Goal: Communication & Community: Share content

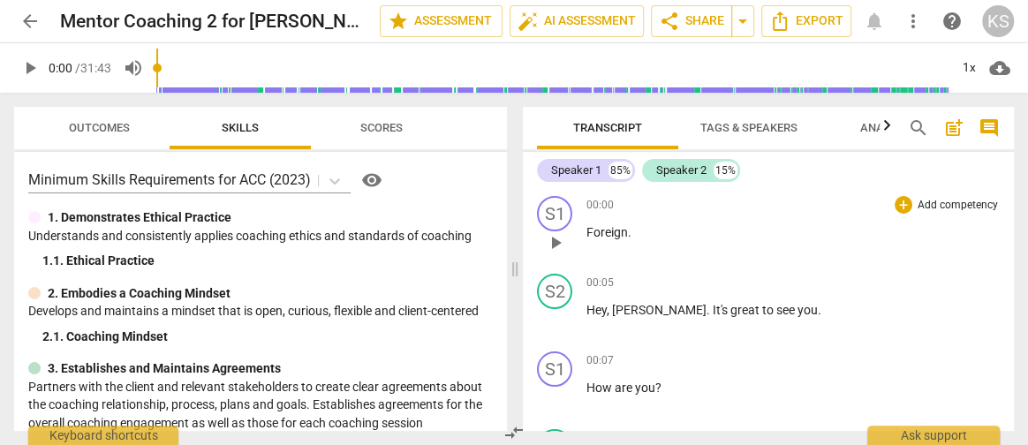
click at [628, 236] on span "." at bounding box center [630, 232] width 4 height 14
drag, startPoint x: 636, startPoint y: 236, endPoint x: 540, endPoint y: 224, distance: 97.0
click at [540, 224] on div "S1 play_arrow pause 00:00 + Add competency keyboard_arrow_right Foreign ." at bounding box center [768, 228] width 491 height 78
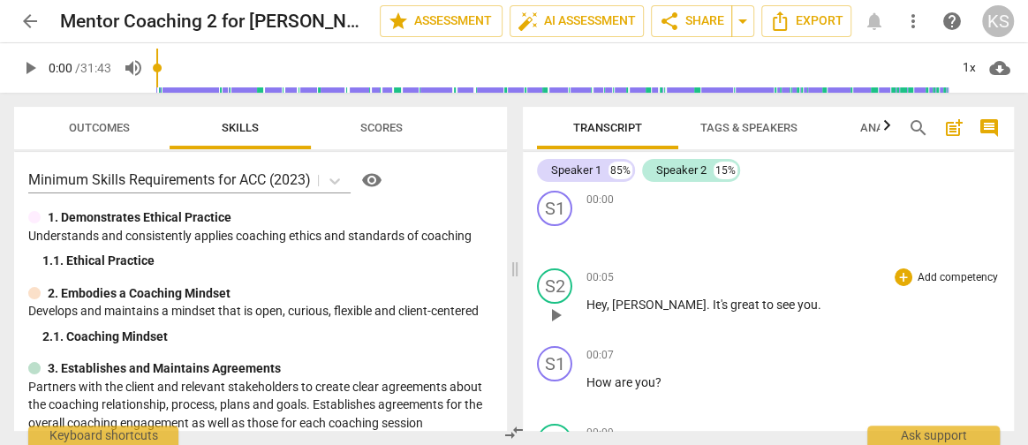
scroll to position [5, 0]
click at [556, 285] on div "S2" at bounding box center [554, 286] width 35 height 35
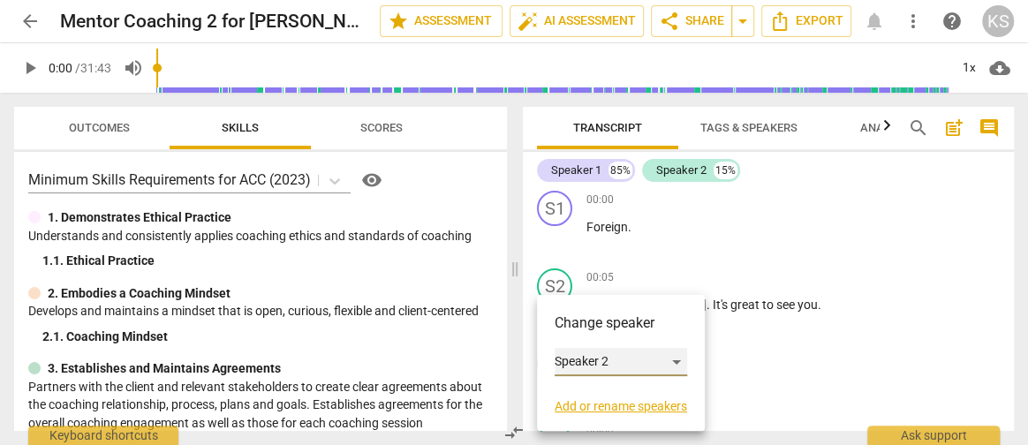
click at [605, 364] on div "Speaker 2" at bounding box center [621, 362] width 132 height 28
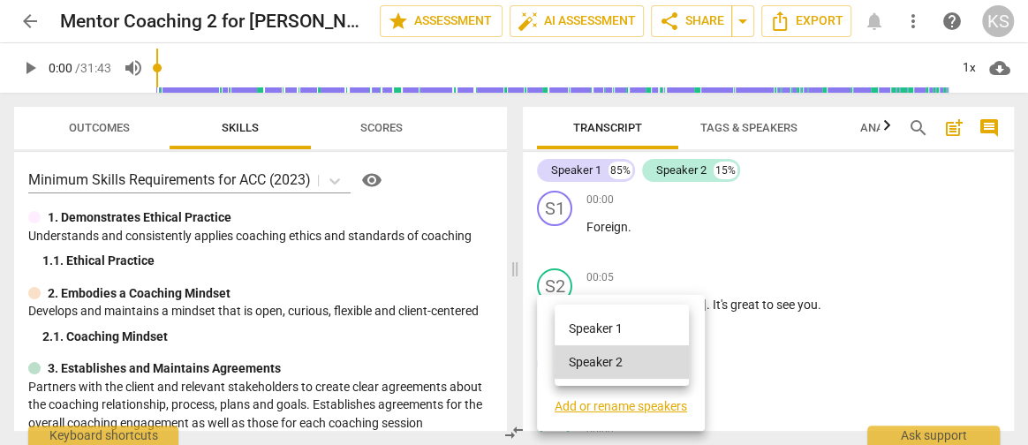
click at [602, 410] on div at bounding box center [514, 222] width 1028 height 445
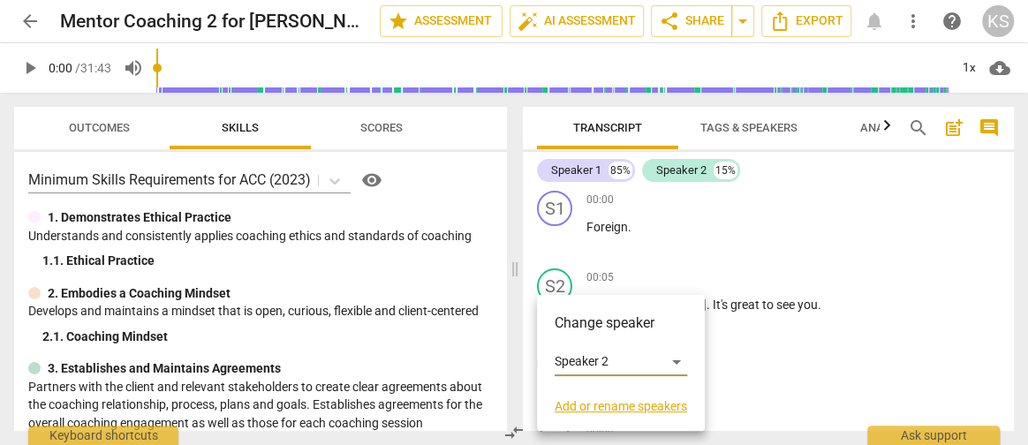
click at [602, 410] on link "Add or rename speakers" at bounding box center [621, 406] width 132 height 14
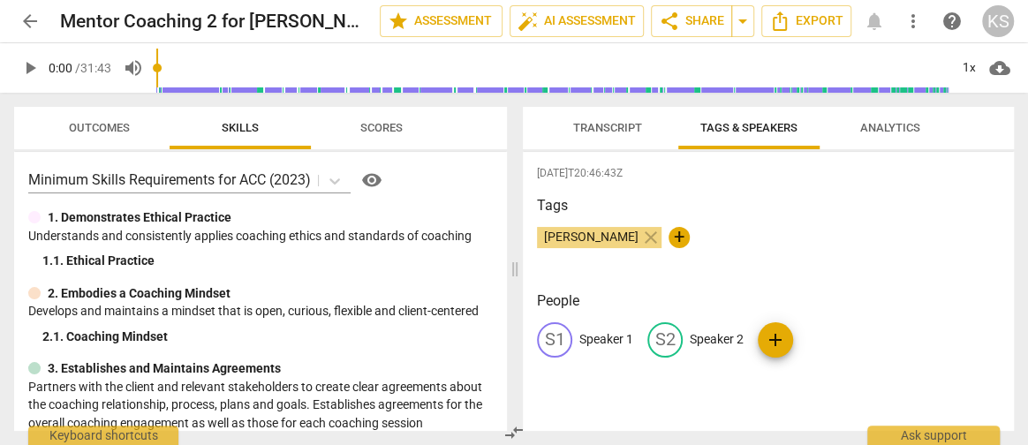
click at [580, 238] on span "[PERSON_NAME]" at bounding box center [591, 237] width 109 height 14
drag, startPoint x: 564, startPoint y: 234, endPoint x: 693, endPoint y: 344, distance: 170.4
click at [693, 344] on div "[DATE]T20:46:43Z Tags [PERSON_NAME] close + People S1 Speaker 1 edit Speaker 2 …" at bounding box center [768, 291] width 491 height 279
drag, startPoint x: 693, startPoint y: 344, endPoint x: 640, endPoint y: 269, distance: 92.6
click at [640, 269] on div "Tags [PERSON_NAME] close +" at bounding box center [768, 235] width 463 height 81
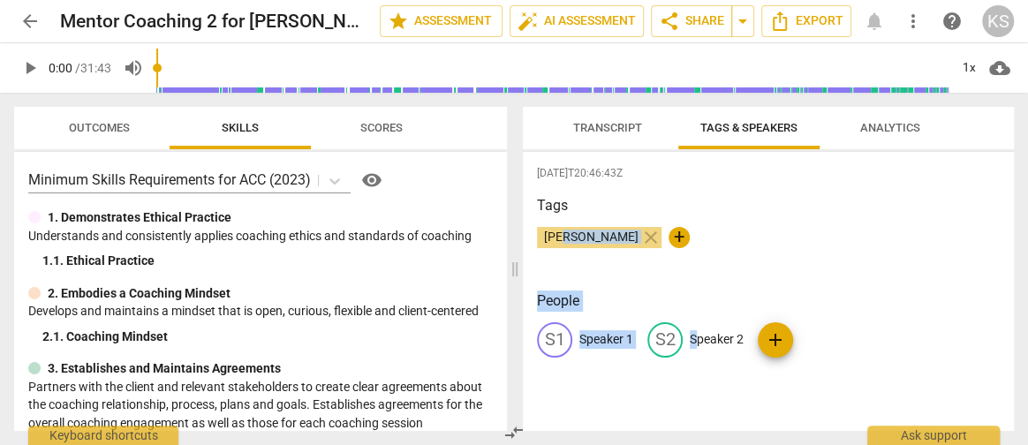
click at [600, 234] on span "[PERSON_NAME]" at bounding box center [591, 237] width 109 height 14
click at [669, 235] on span "+" at bounding box center [679, 237] width 21 height 21
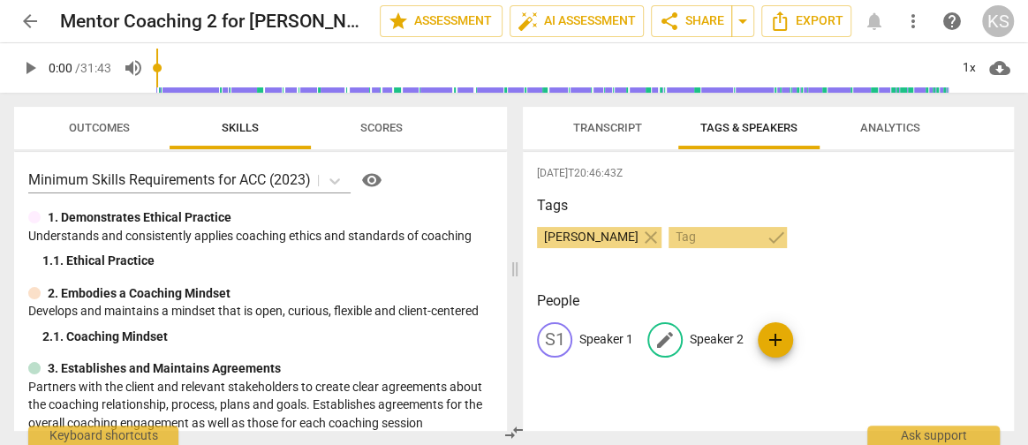
click at [667, 339] on span "edit" at bounding box center [665, 339] width 21 height 21
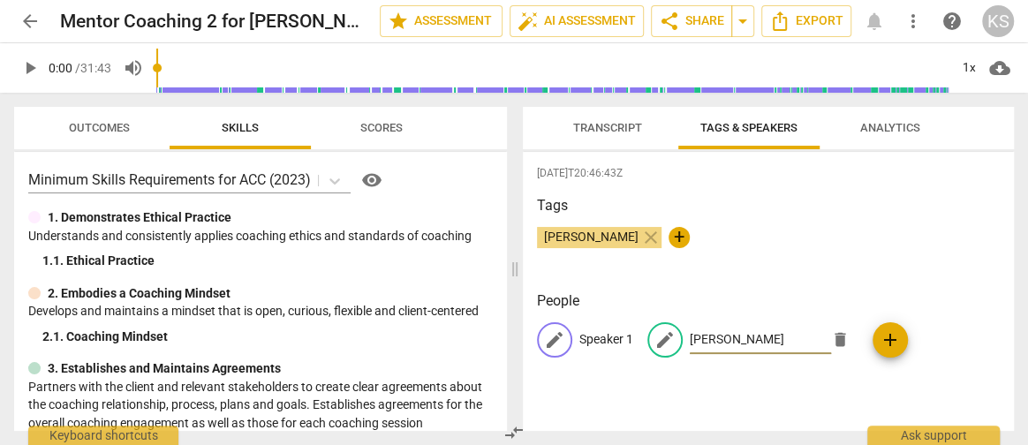
type input "[PERSON_NAME]"
click at [616, 340] on p "Speaker 1" at bounding box center [606, 339] width 54 height 19
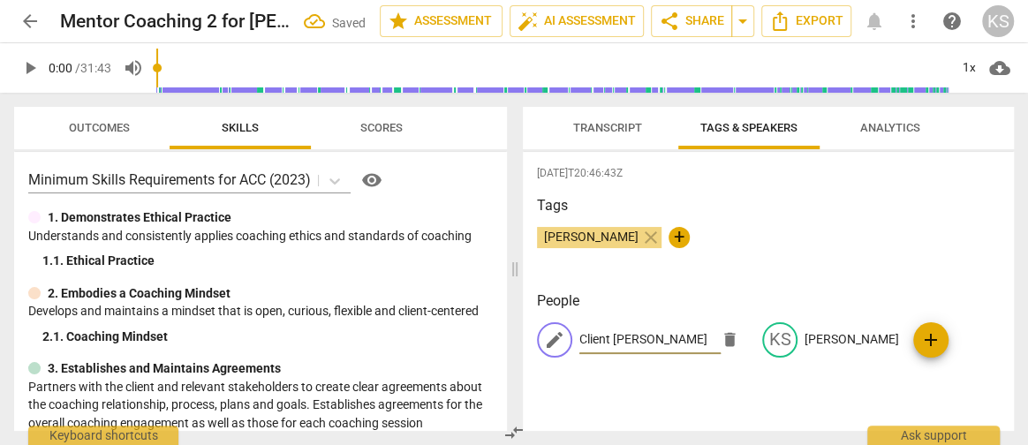
type input "Client [PERSON_NAME]"
click at [693, 288] on div "[DATE]T20:46:43Z Tags [PERSON_NAME] close + People edit Client [PERSON_NAME] KS…" at bounding box center [768, 291] width 491 height 279
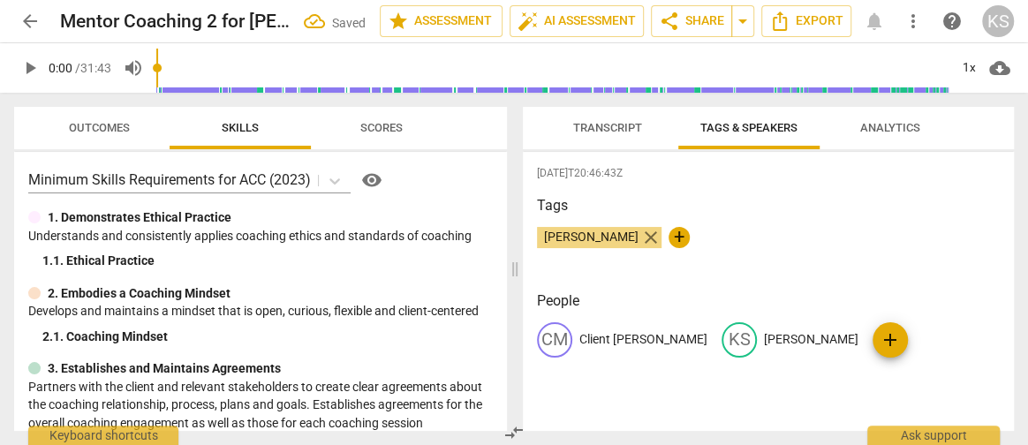
click at [640, 234] on span "close" at bounding box center [650, 237] width 21 height 21
click at [714, 276] on div "[DATE]T20:46:43Z Tags [PERSON_NAME] close + People CM Client [PERSON_NAME] [PER…" at bounding box center [768, 291] width 491 height 279
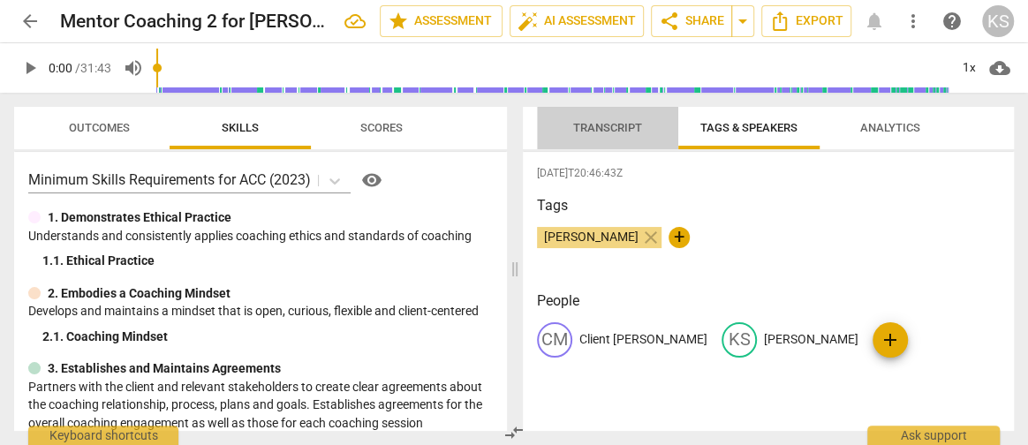
click at [630, 118] on span "Transcript" at bounding box center [607, 129] width 111 height 24
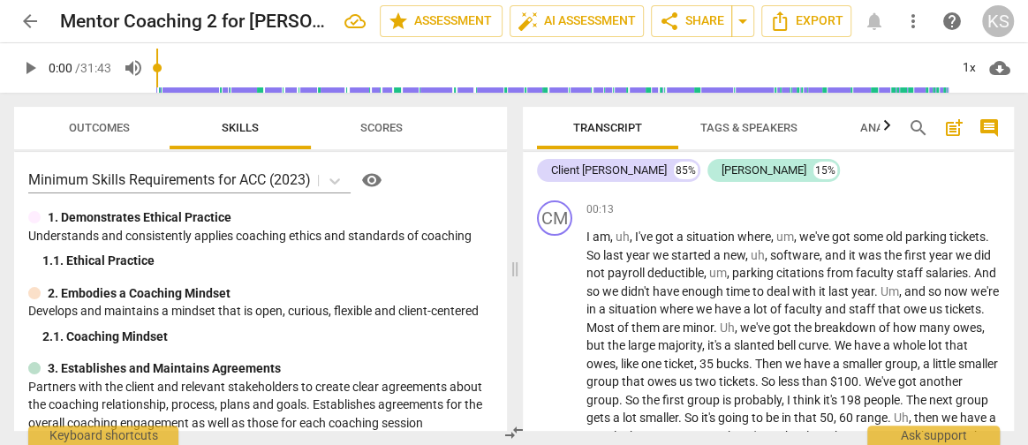
scroll to position [308, 0]
click at [633, 231] on span "," at bounding box center [632, 235] width 5 height 14
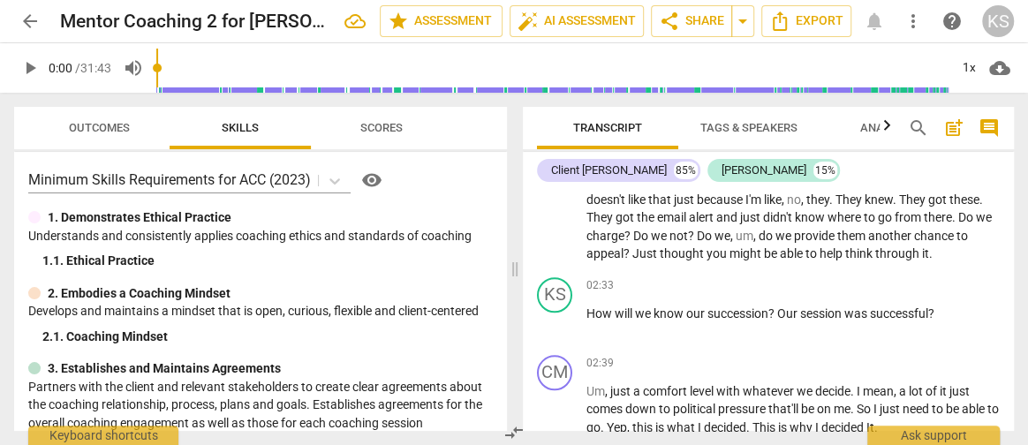
scroll to position [761, 0]
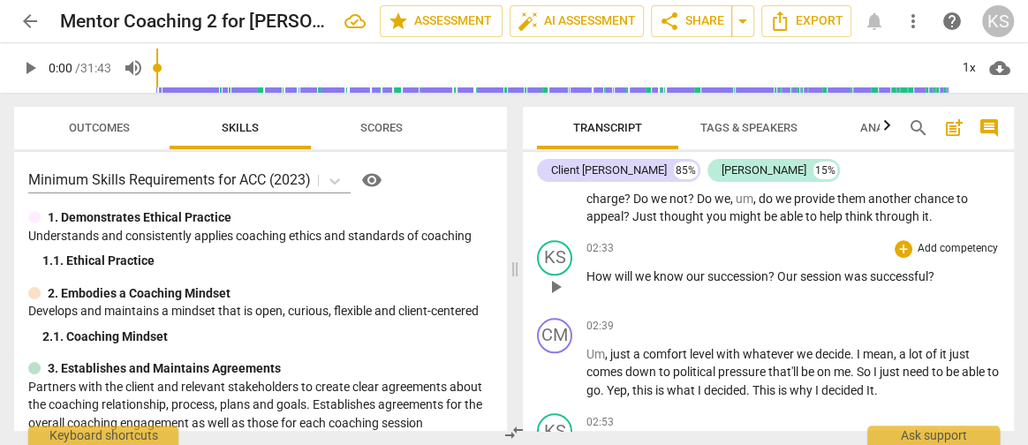
click at [776, 284] on span "?" at bounding box center [772, 276] width 9 height 14
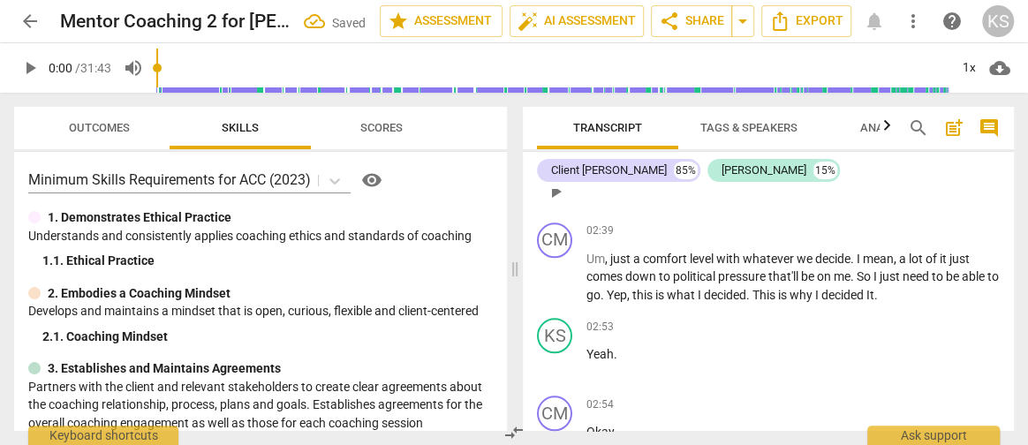
scroll to position [922, 0]
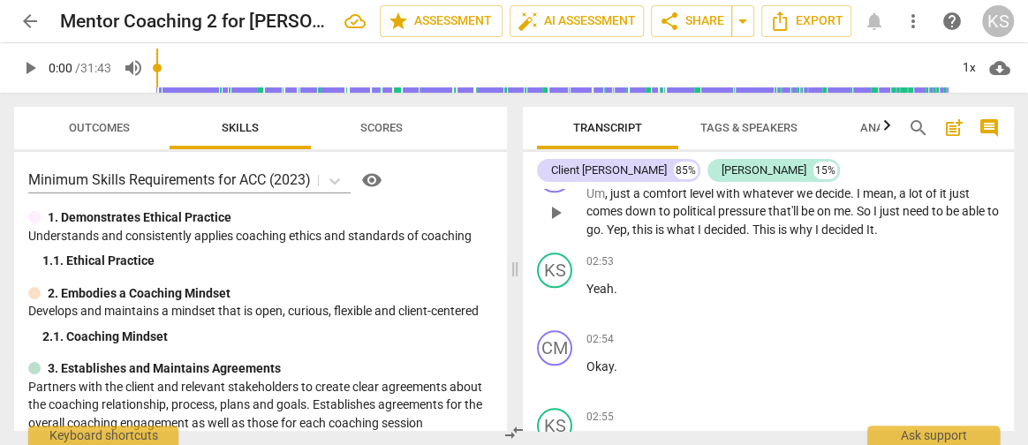
click at [623, 237] on span "Yep" at bounding box center [617, 230] width 20 height 14
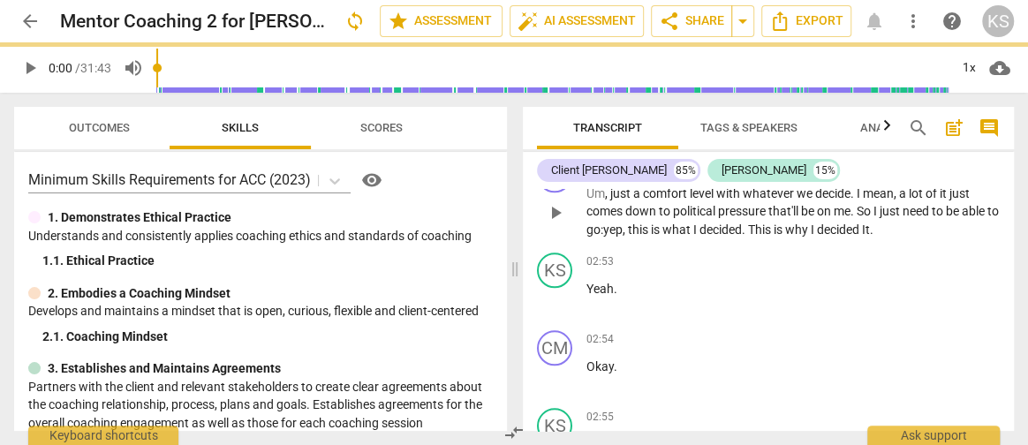
click at [767, 237] on span "This" at bounding box center [761, 230] width 26 height 14
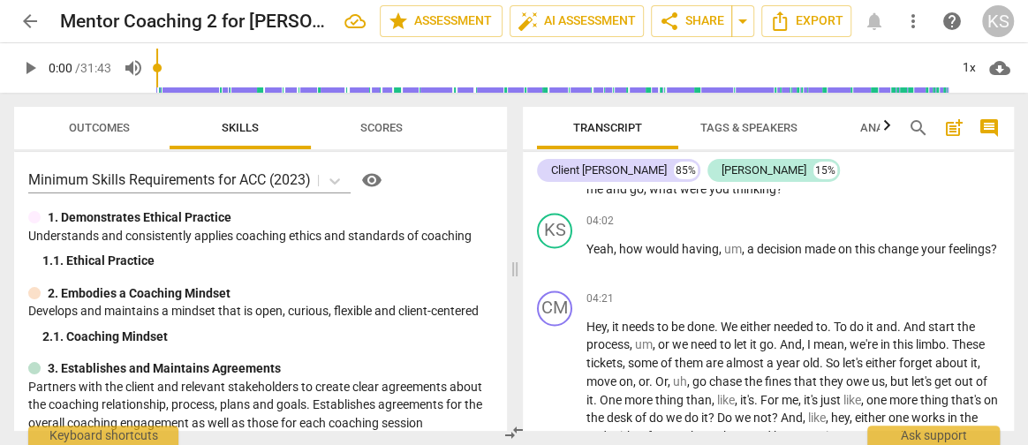
scroll to position [1473, 0]
click at [747, 255] on span "a" at bounding box center [752, 248] width 10 height 14
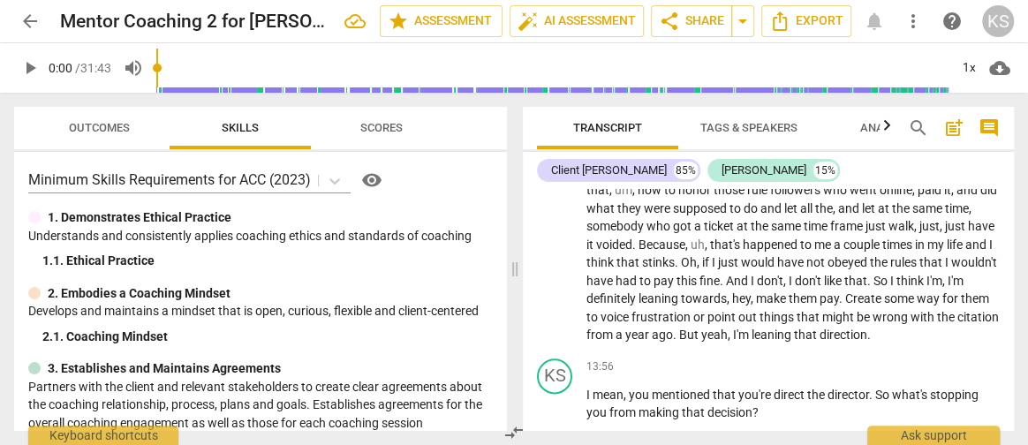
scroll to position [4549, 0]
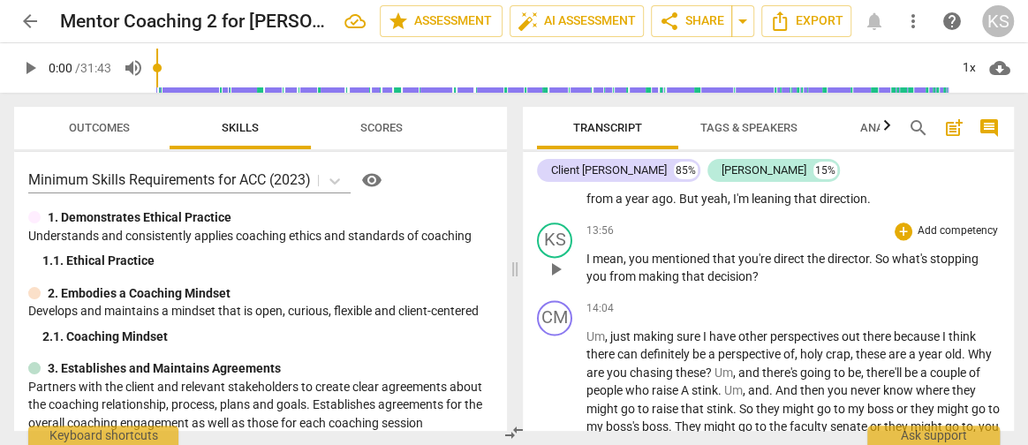
click at [804, 266] on span "direct" at bounding box center [791, 259] width 34 height 14
click at [634, 266] on span "you" at bounding box center [640, 259] width 23 height 14
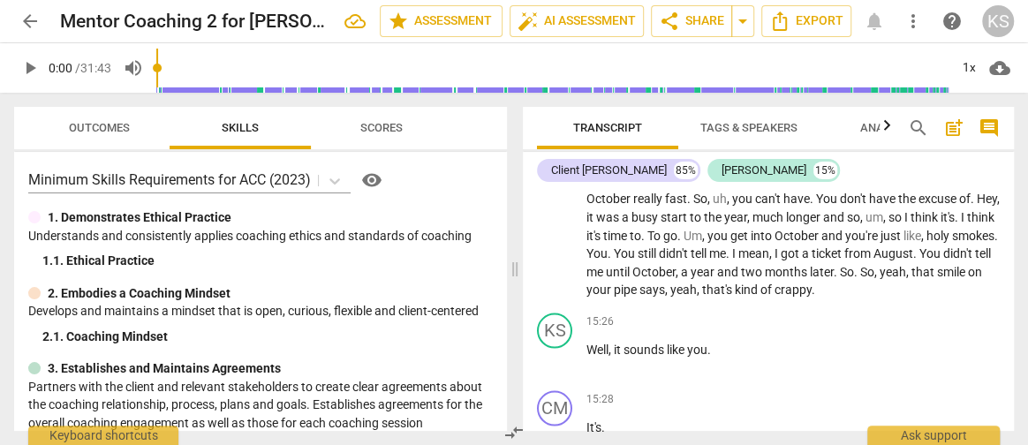
scroll to position [4982, 0]
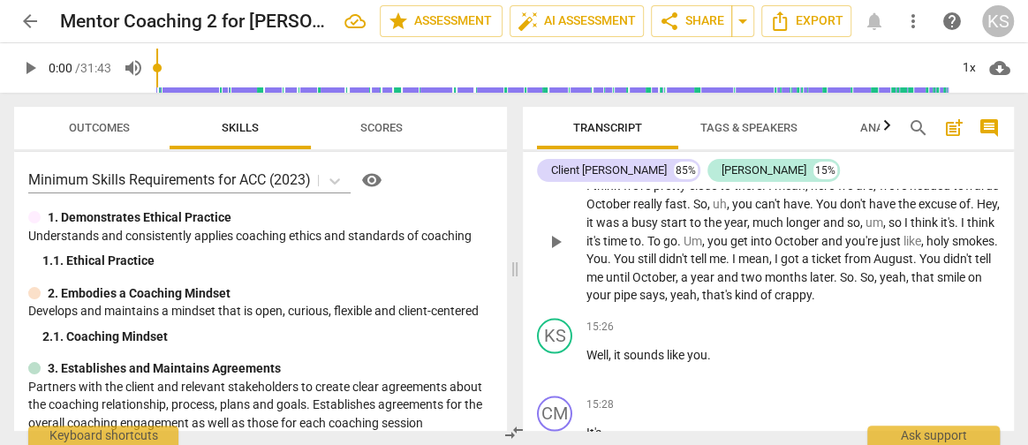
click at [640, 301] on span "pipe" at bounding box center [627, 294] width 26 height 14
click at [670, 301] on span "yeah" at bounding box center [657, 294] width 26 height 14
click at [966, 304] on p "I think we're pretty close to there . I mean , here we are , we're headed towar…" at bounding box center [793, 240] width 413 height 127
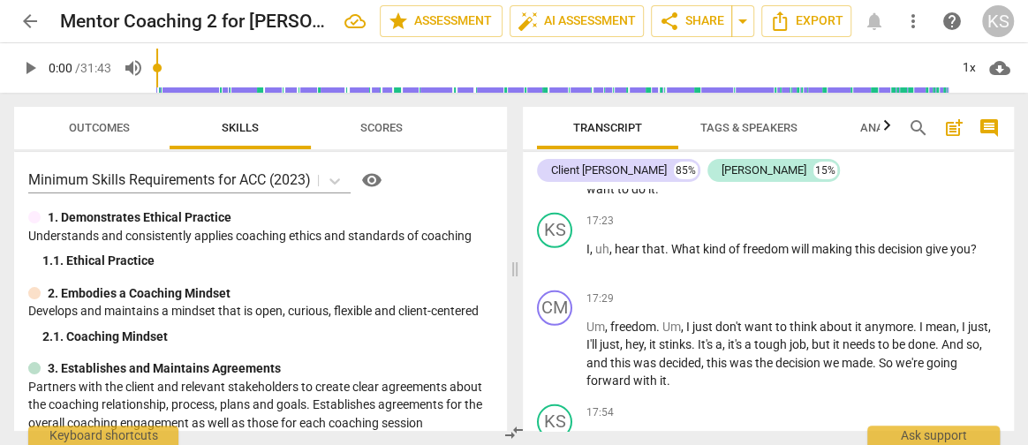
scroll to position [5881, 0]
click at [612, 254] on span "," at bounding box center [611, 247] width 5 height 14
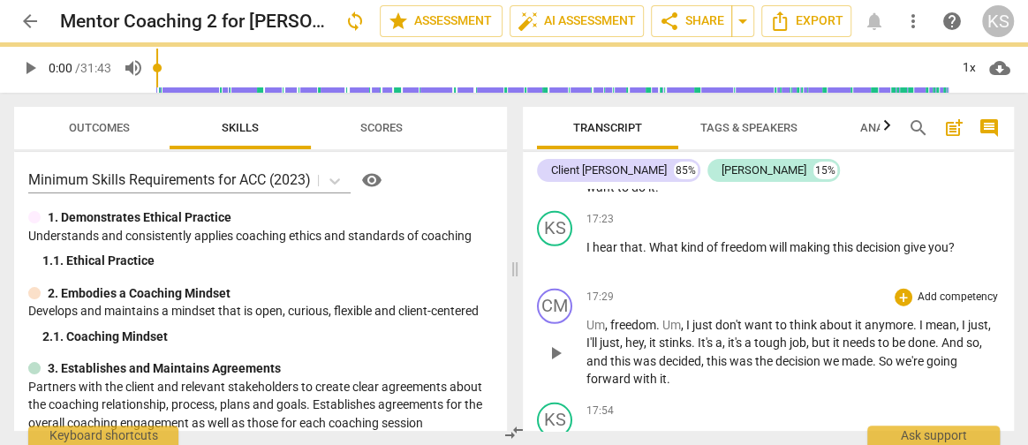
click at [660, 322] on div "17:29 + Add competency keyboard_arrow_right Um , freedom . Um , I just don't wa…" at bounding box center [793, 339] width 413 height 100
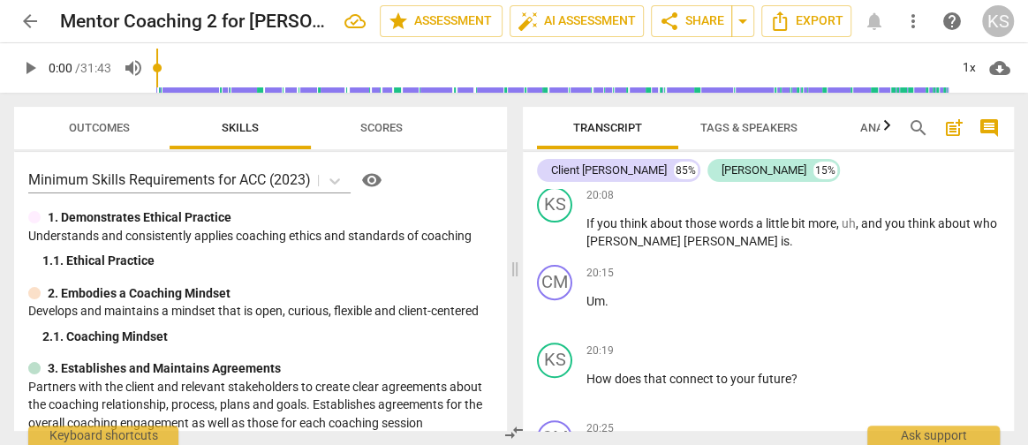
scroll to position [7007, 0]
click at [612, 322] on div "20:15 + Add competency keyboard_arrow_right Um ." at bounding box center [793, 298] width 413 height 64
click at [569, 298] on div "CM" at bounding box center [554, 283] width 35 height 35
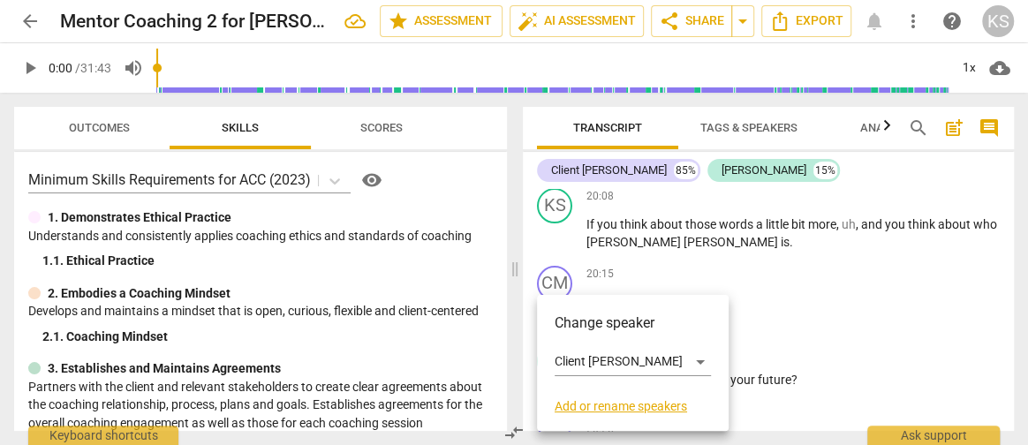
click at [736, 307] on div at bounding box center [514, 222] width 1028 height 445
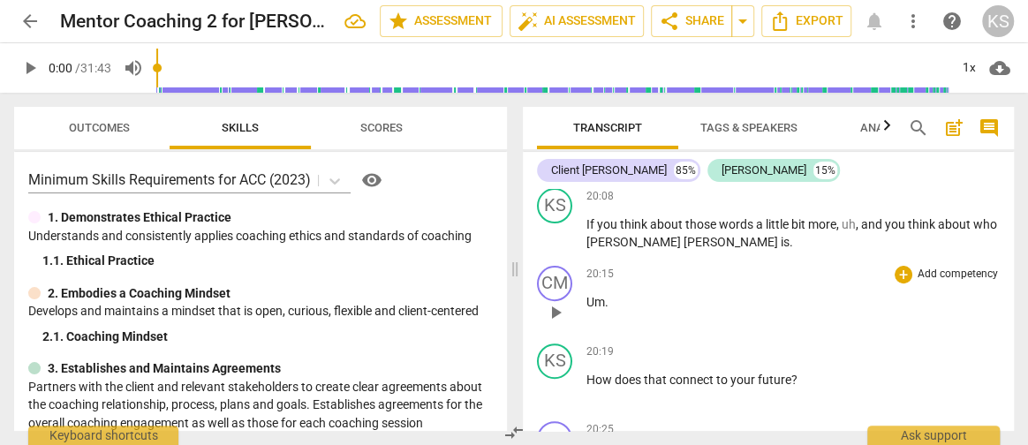
click at [625, 312] on p "Um ." at bounding box center [793, 302] width 413 height 19
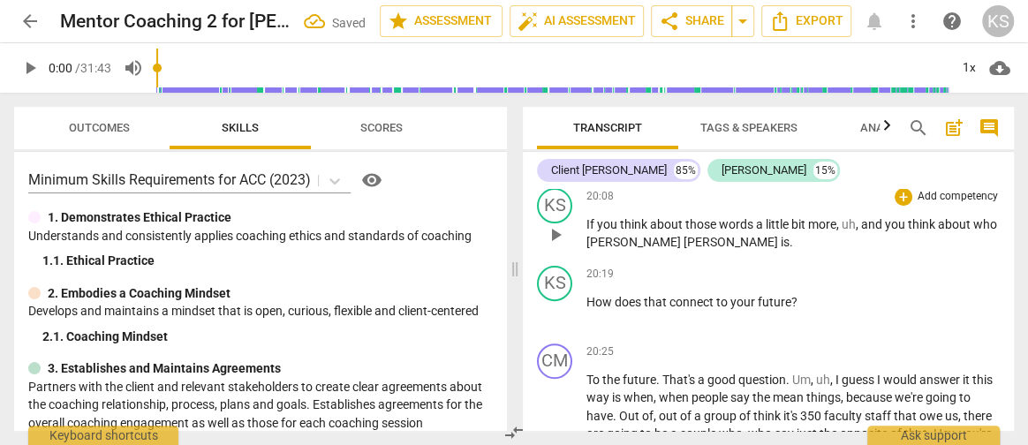
click at [714, 252] on p "If you think about those words a little bit more , uh , and you think about who…" at bounding box center [793, 234] width 413 height 36
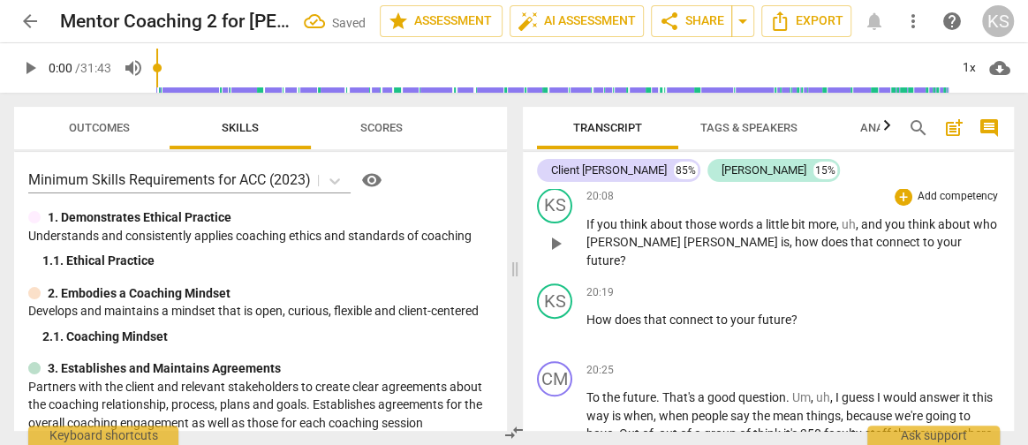
click at [692, 251] on span "is, how does that connect to your future?" at bounding box center [774, 251] width 375 height 33
click at [685, 248] on span "is, how does that connect to your future?" at bounding box center [774, 251] width 375 height 33
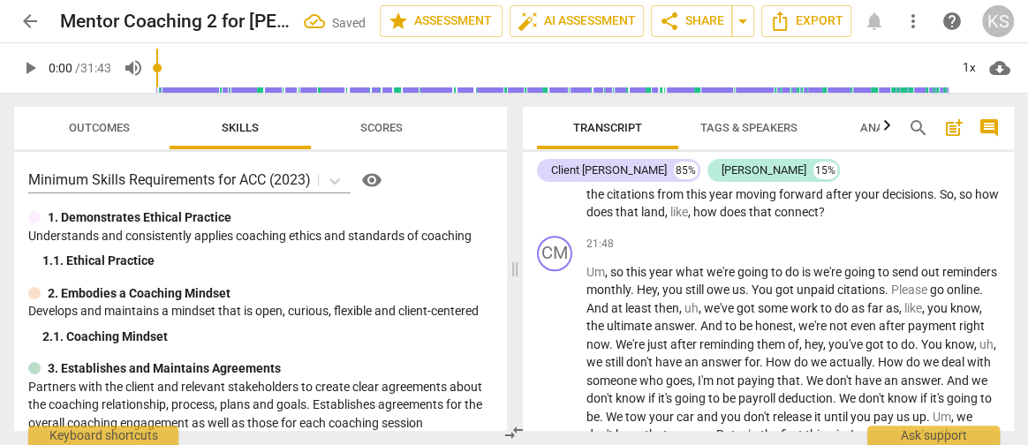
scroll to position [7453, 0]
click at [965, 200] on span "so" at bounding box center [967, 192] width 16 height 14
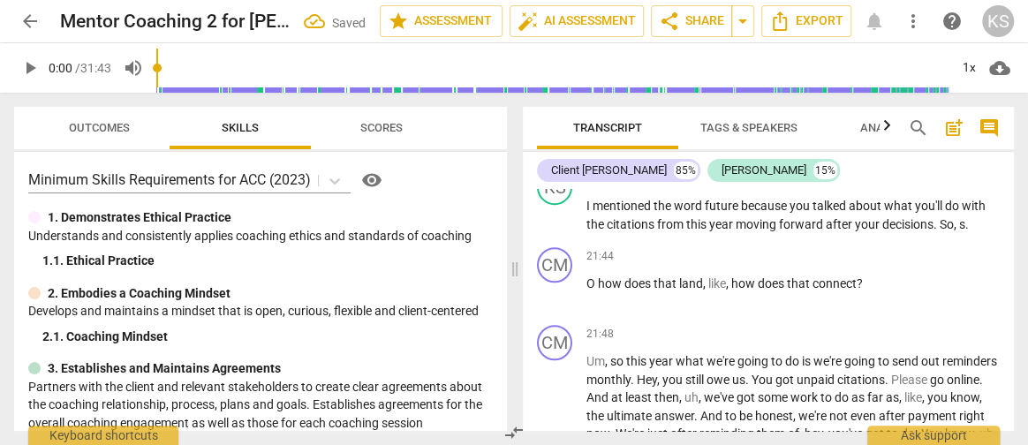
scroll to position [7421, 0]
click at [965, 232] on span "." at bounding box center [967, 225] width 4 height 14
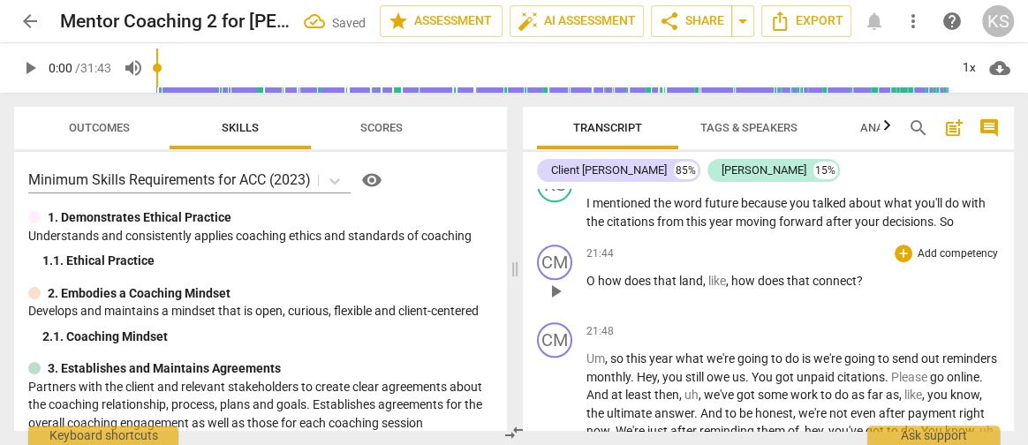
click at [590, 288] on span "O" at bounding box center [592, 281] width 11 height 14
click at [556, 269] on div "CM" at bounding box center [554, 262] width 35 height 35
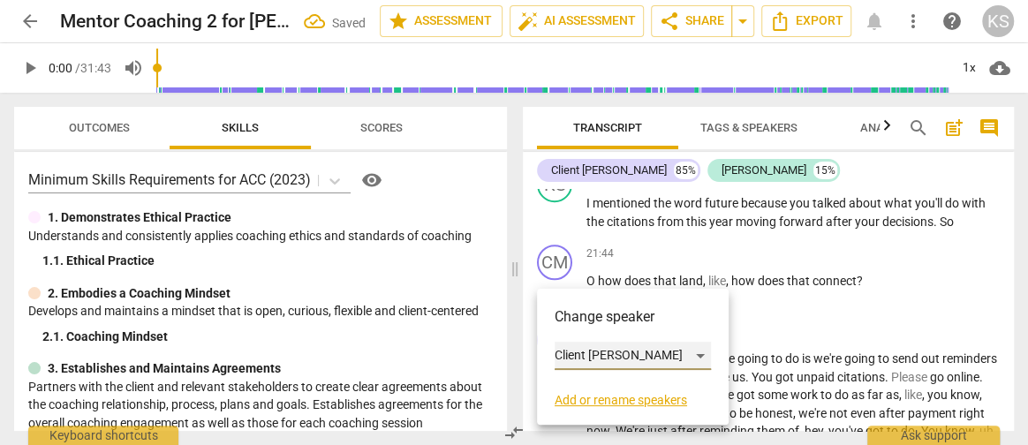
click at [630, 351] on div "Client [PERSON_NAME]" at bounding box center [633, 356] width 156 height 28
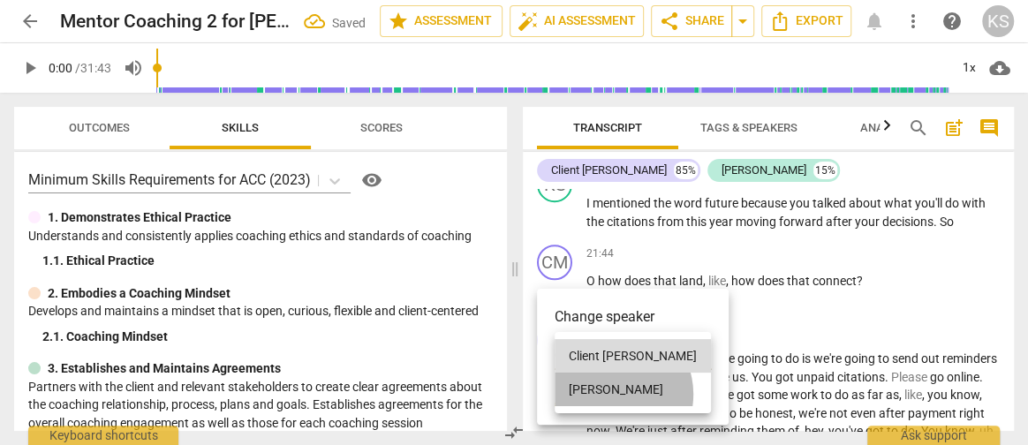
click at [610, 395] on li "[PERSON_NAME]" at bounding box center [633, 390] width 156 height 34
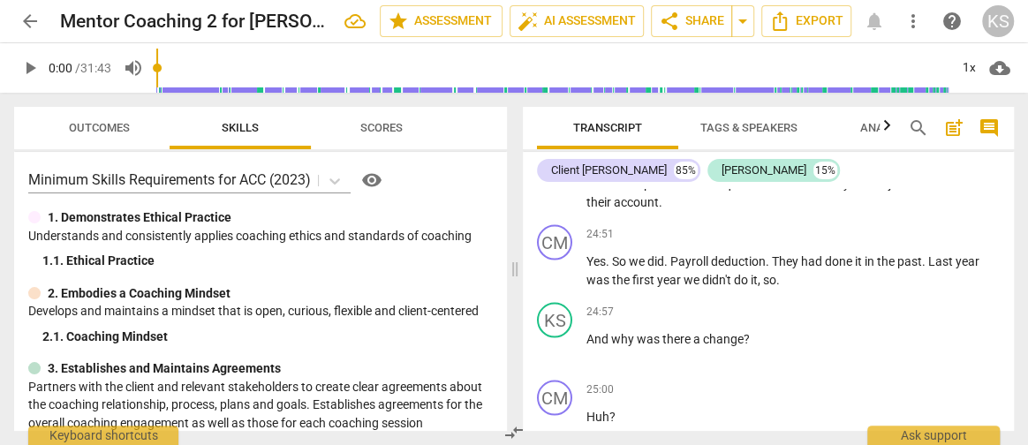
scroll to position [8452, 0]
click at [662, 208] on p "And in the past the consequence was the money would just come out of their acco…" at bounding box center [793, 189] width 413 height 36
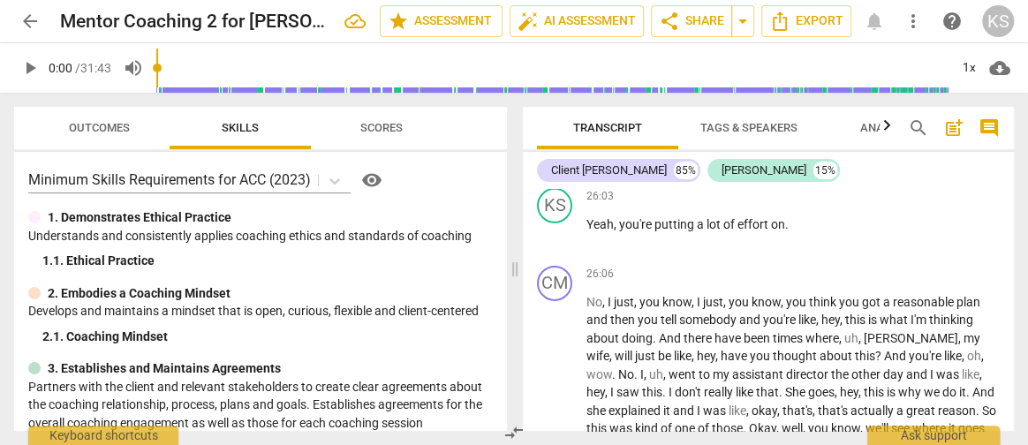
scroll to position [9558, 0]
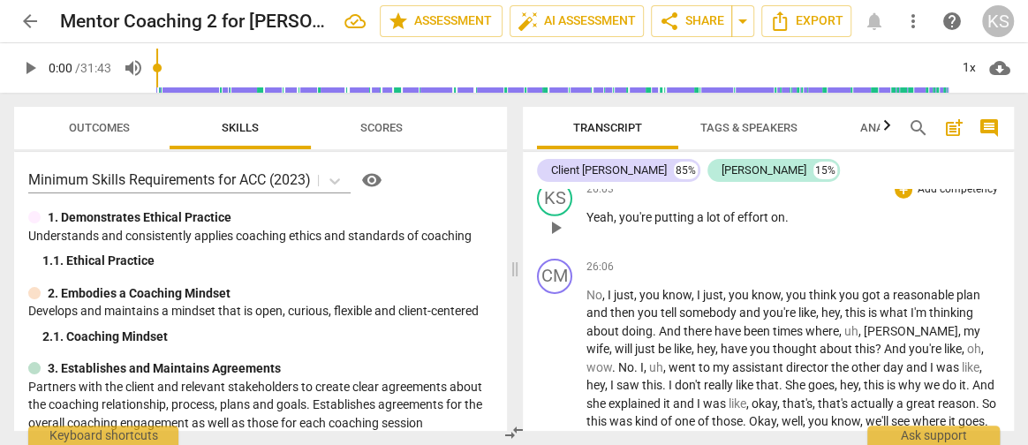
click at [738, 224] on span "effort" at bounding box center [755, 217] width 34 height 14
drag, startPoint x: 738, startPoint y: 242, endPoint x: 769, endPoint y: 242, distance: 31.8
click at [769, 224] on span "effort" at bounding box center [755, 217] width 34 height 14
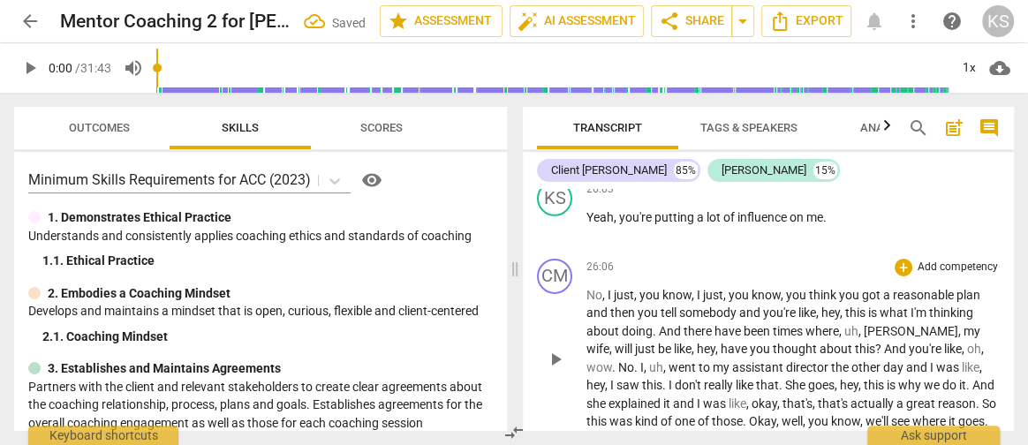
click at [796, 338] on span "times" at bounding box center [789, 331] width 33 height 14
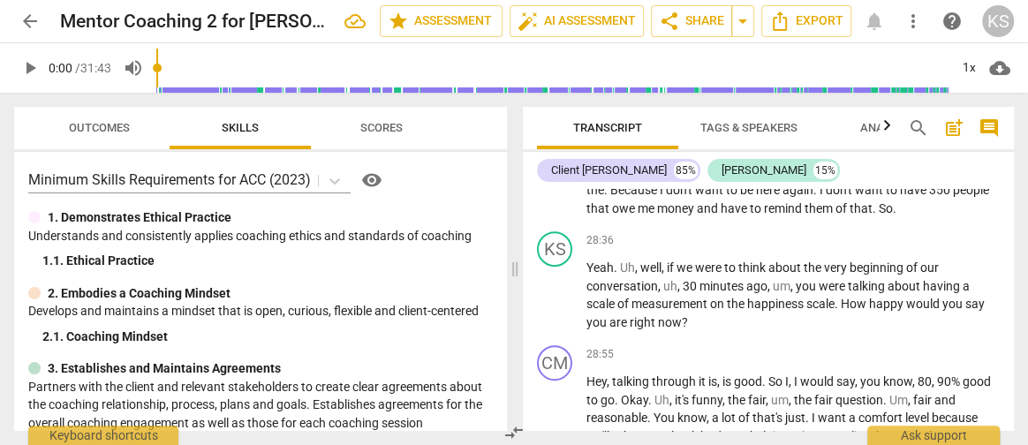
scroll to position [10393, 0]
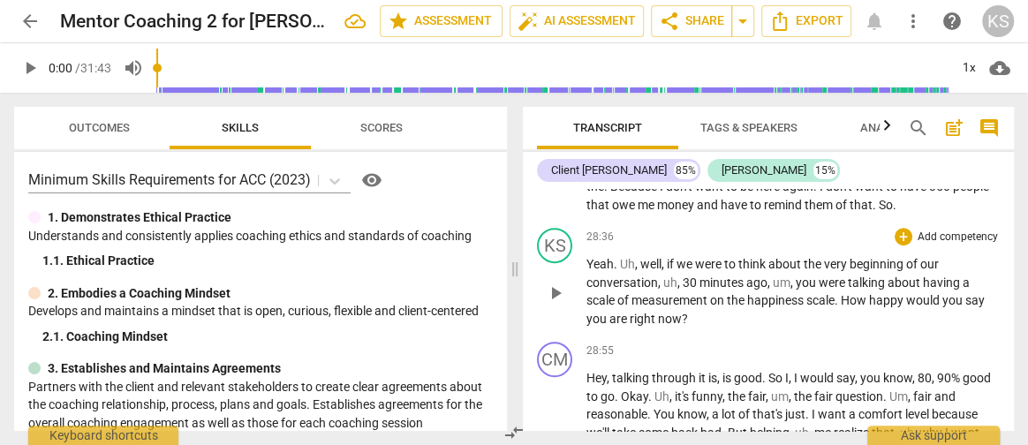
click at [640, 271] on span "well" at bounding box center [650, 264] width 21 height 14
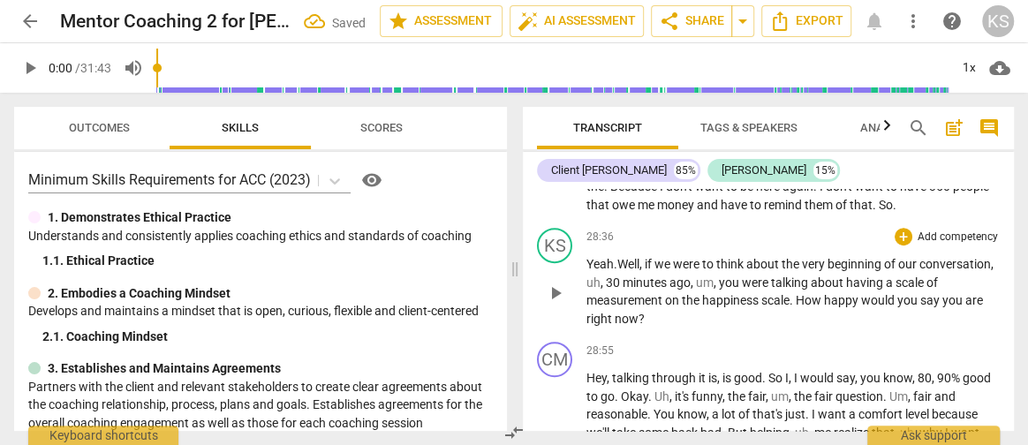
click at [623, 290] on span "30" at bounding box center [614, 283] width 17 height 14
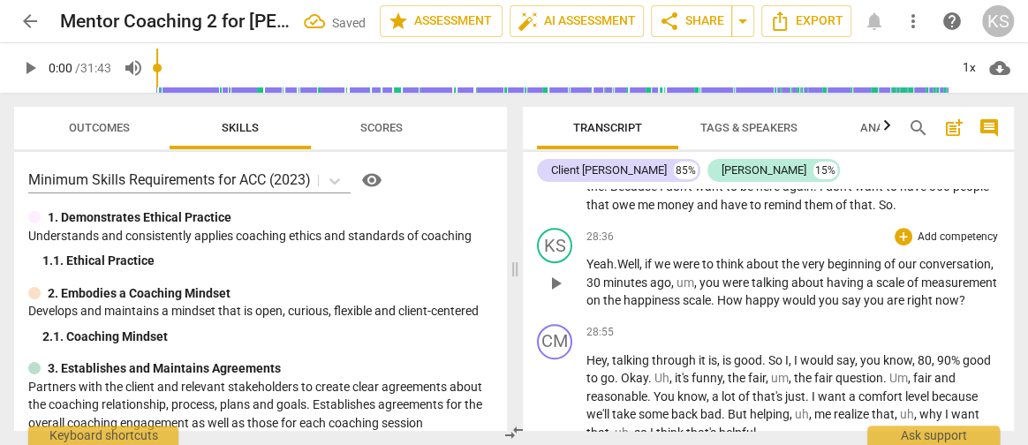
click at [700, 290] on span "," at bounding box center [696, 283] width 5 height 14
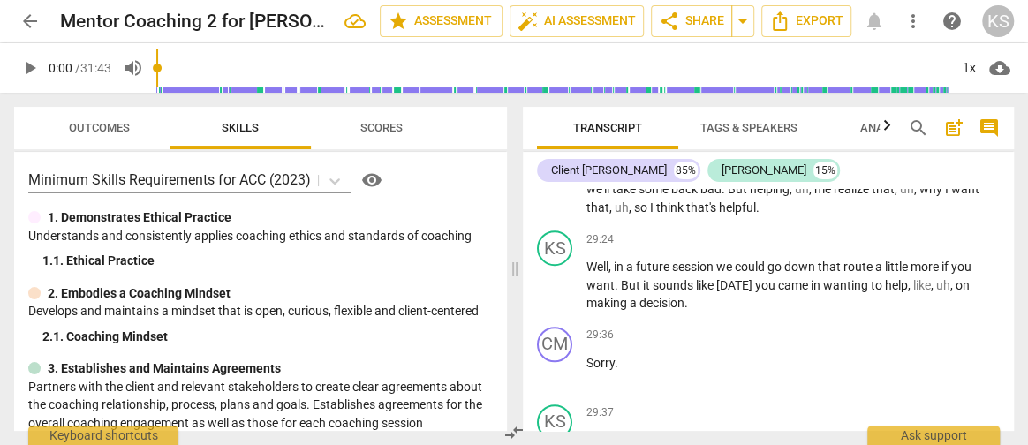
scroll to position [10618, 0]
click at [962, 293] on span "on" at bounding box center [963, 286] width 14 height 14
click at [945, 293] on span "making" at bounding box center [932, 286] width 43 height 14
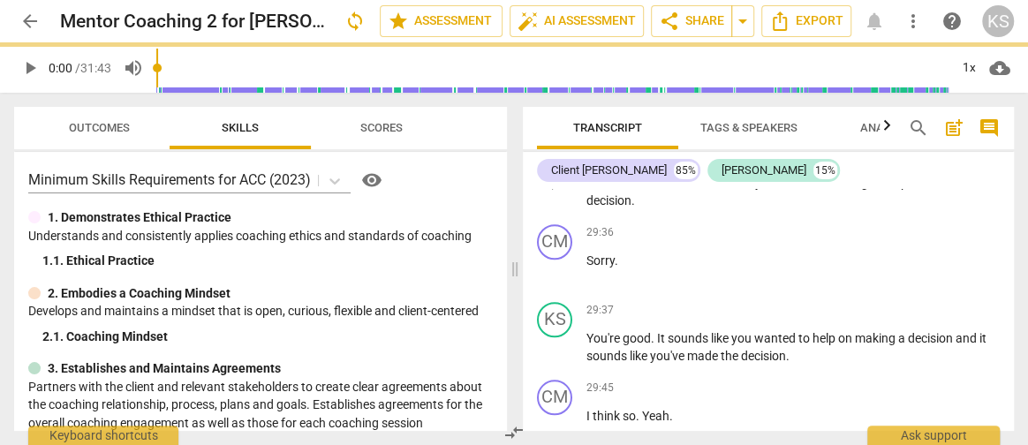
scroll to position [10757, 0]
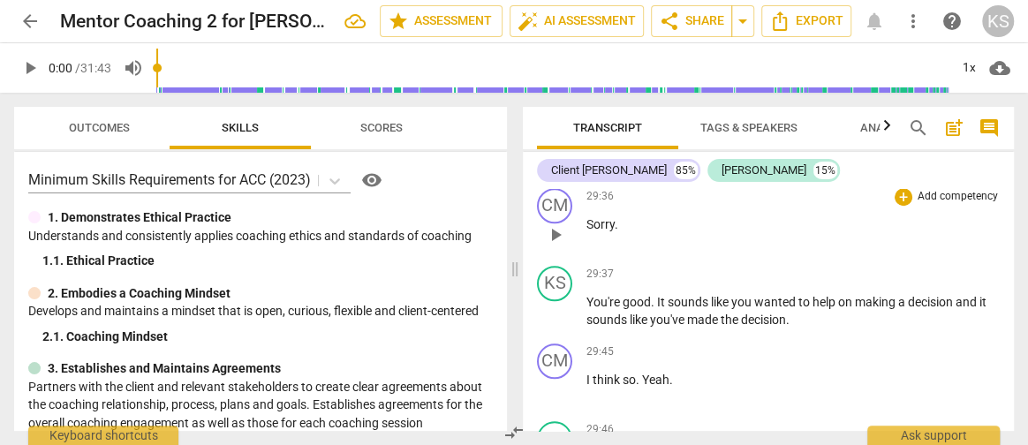
click at [588, 231] on span "Sorry" at bounding box center [601, 224] width 28 height 14
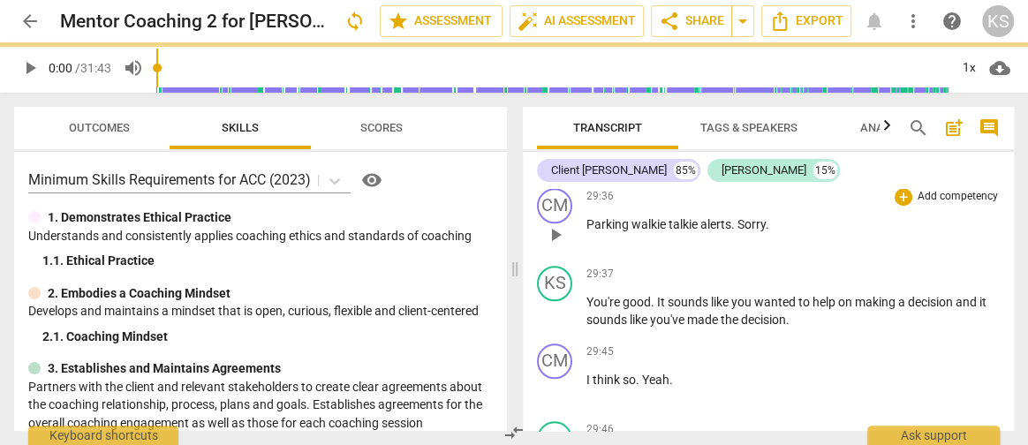
click at [587, 231] on span "Parking walkie talkie alerts. Sorry" at bounding box center [676, 224] width 179 height 14
click at [737, 231] on span "(Parking walkie talkie alerts. Sorry" at bounding box center [679, 224] width 184 height 14
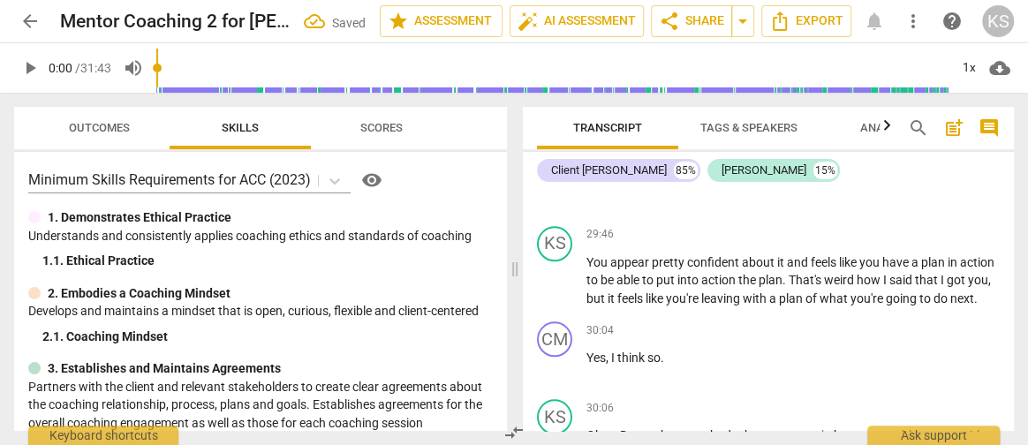
scroll to position [10987, 0]
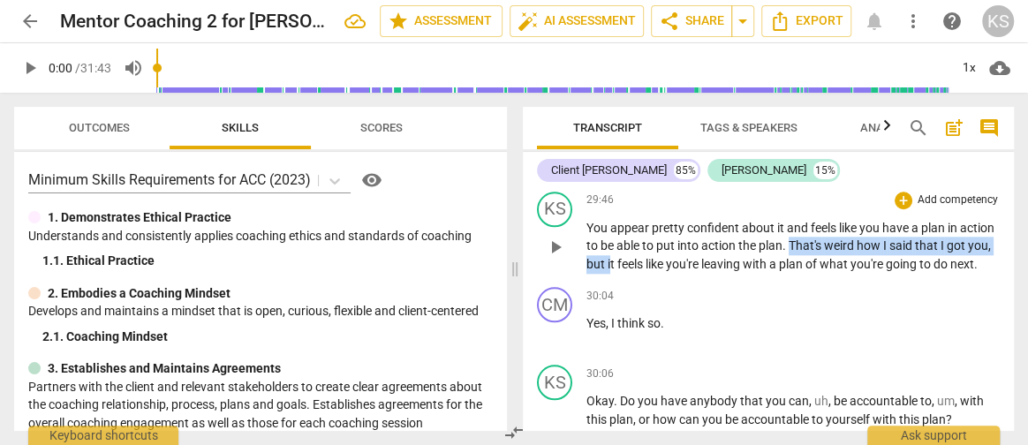
drag, startPoint x: 829, startPoint y: 284, endPoint x: 656, endPoint y: 305, distance: 174.4
click at [656, 274] on p "You appear pretty confident about it and feels like you have a plan in action t…" at bounding box center [793, 246] width 413 height 55
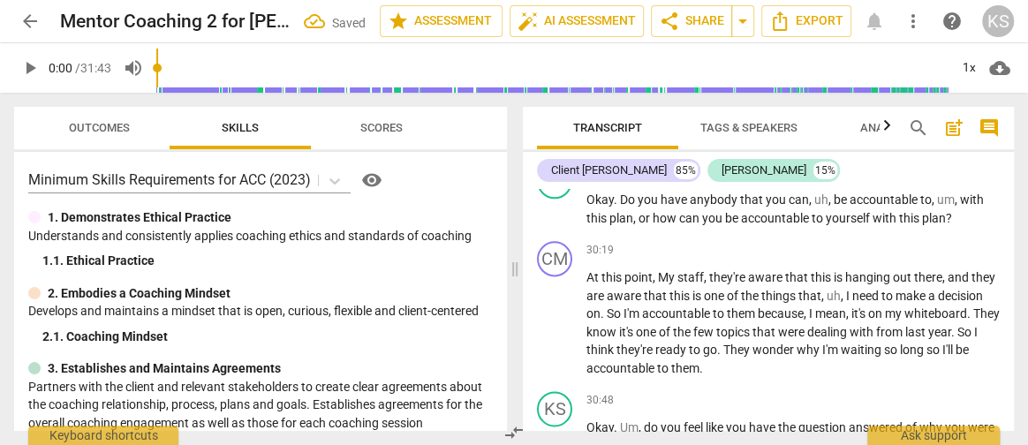
scroll to position [11193, 0]
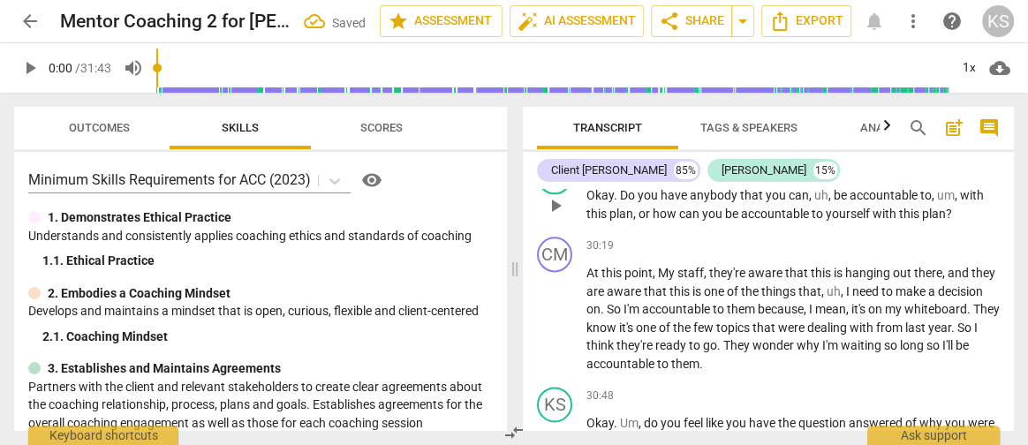
click at [834, 202] on span "be" at bounding box center [842, 195] width 16 height 14
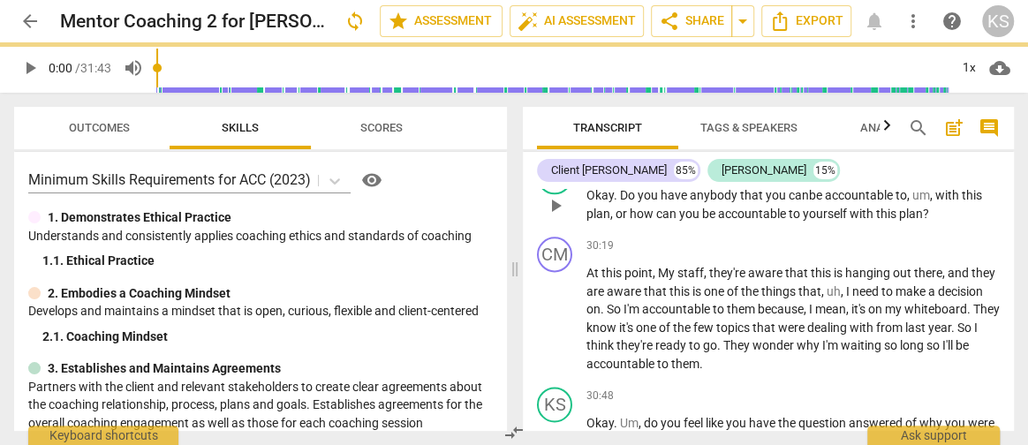
click at [935, 202] on span "," at bounding box center [932, 195] width 5 height 14
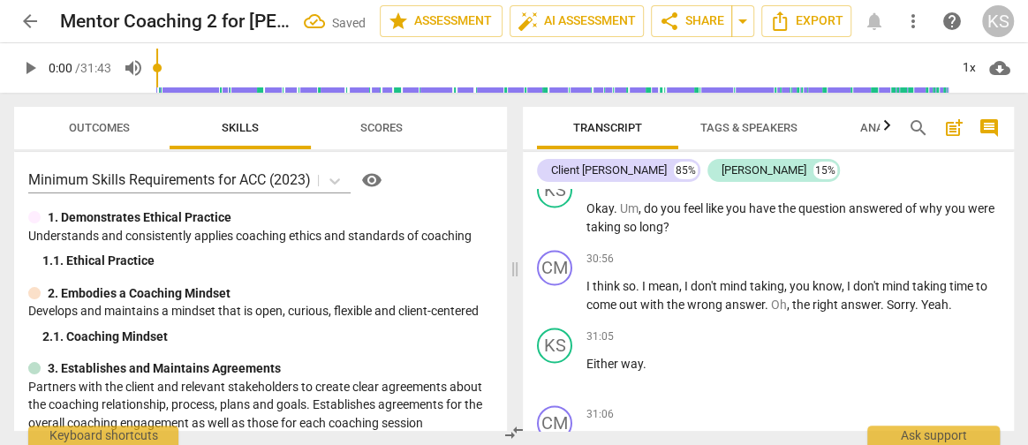
scroll to position [11408, 0]
click at [644, 215] on span "do" at bounding box center [652, 208] width 17 height 14
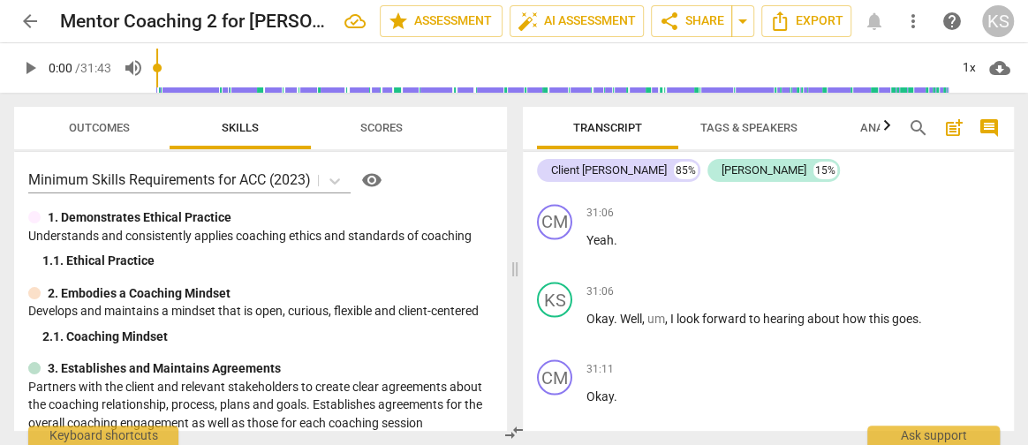
scroll to position [11638, 0]
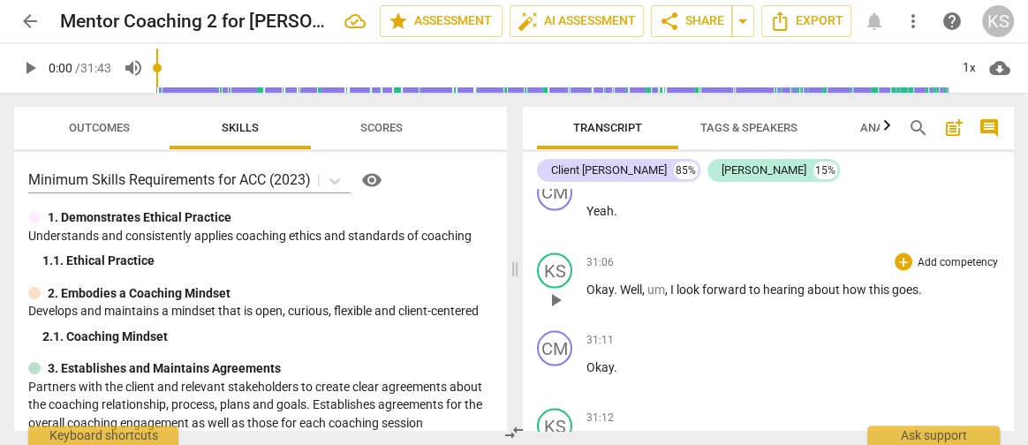
click at [671, 296] on span "I" at bounding box center [673, 289] width 6 height 14
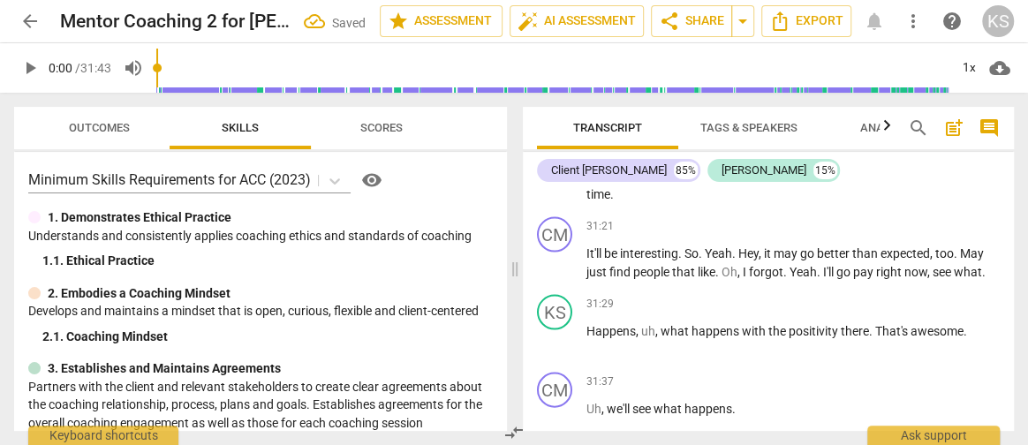
scroll to position [11918, 0]
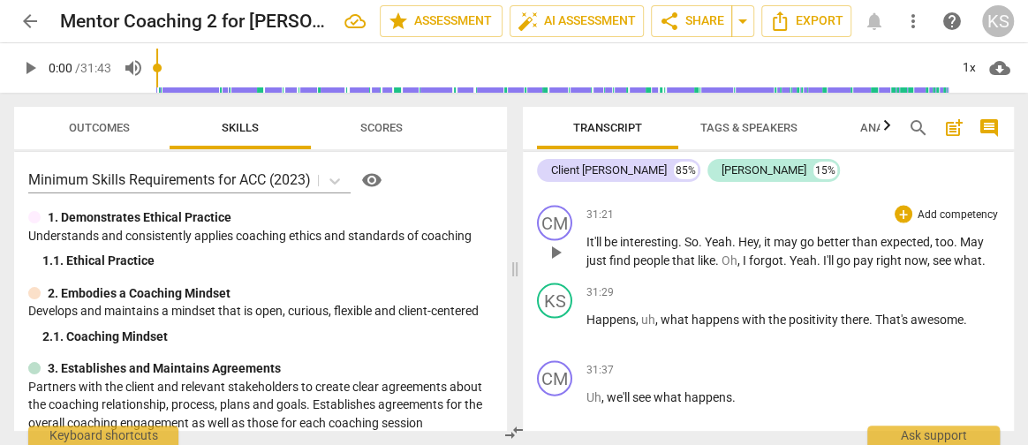
click at [984, 268] on span "." at bounding box center [984, 261] width 4 height 14
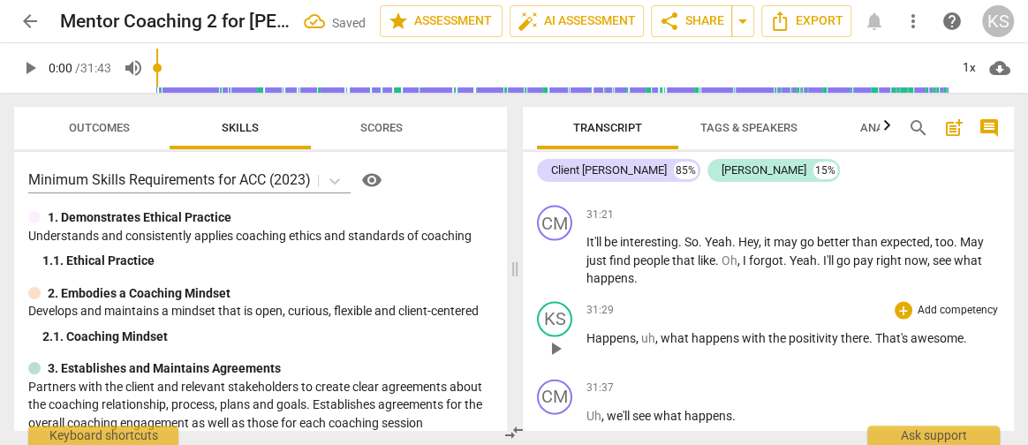
click at [669, 345] on span "what" at bounding box center [676, 338] width 31 height 14
click at [669, 345] on span "with" at bounding box center [682, 338] width 26 height 14
click at [800, 345] on span "there" at bounding box center [786, 338] width 28 height 14
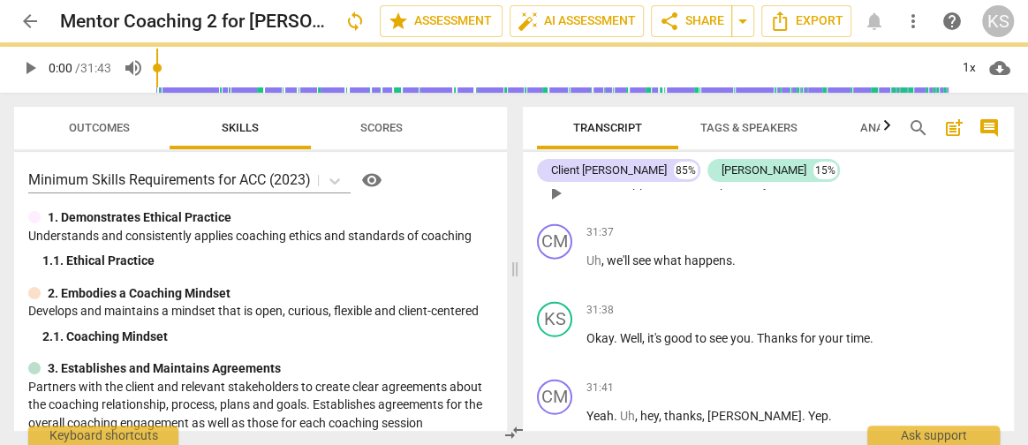
scroll to position [12074, 0]
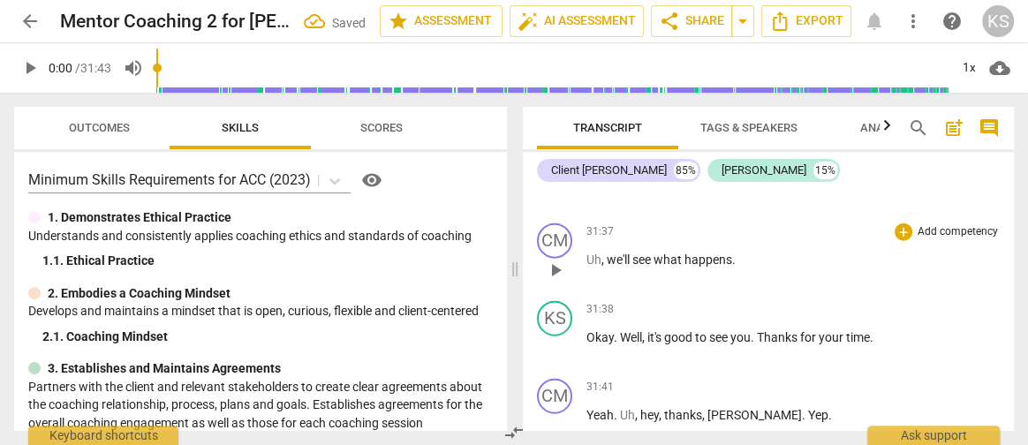
click at [613, 267] on span "we'll" at bounding box center [620, 260] width 26 height 14
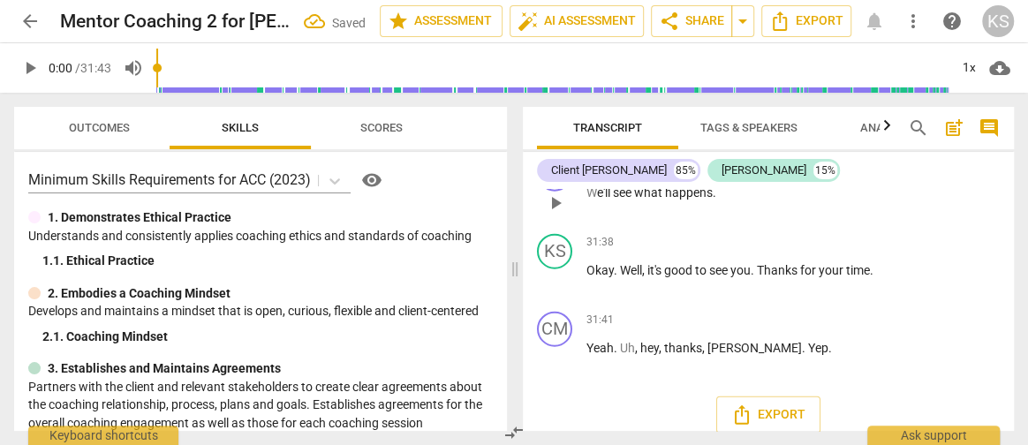
scroll to position [12185, 0]
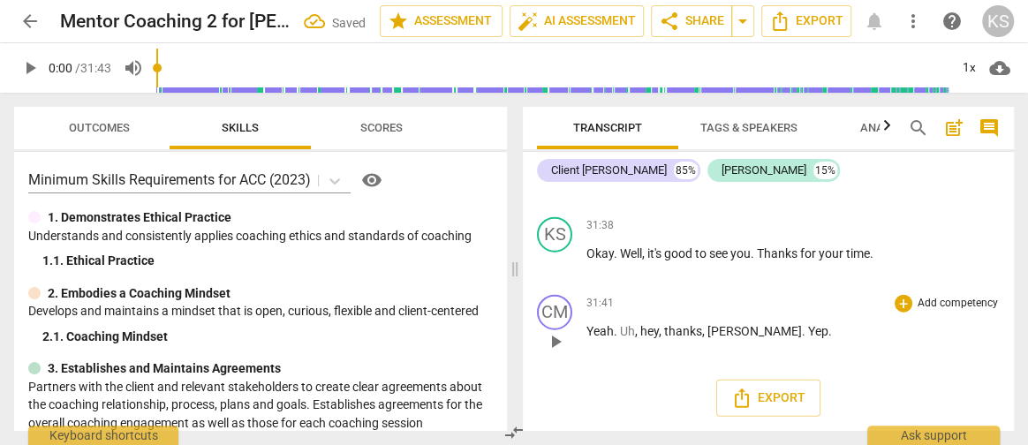
click at [636, 338] on span "," at bounding box center [637, 331] width 5 height 14
click at [742, 341] on p "Yeah . hey , thanks , [PERSON_NAME] . Yep ." at bounding box center [793, 331] width 413 height 19
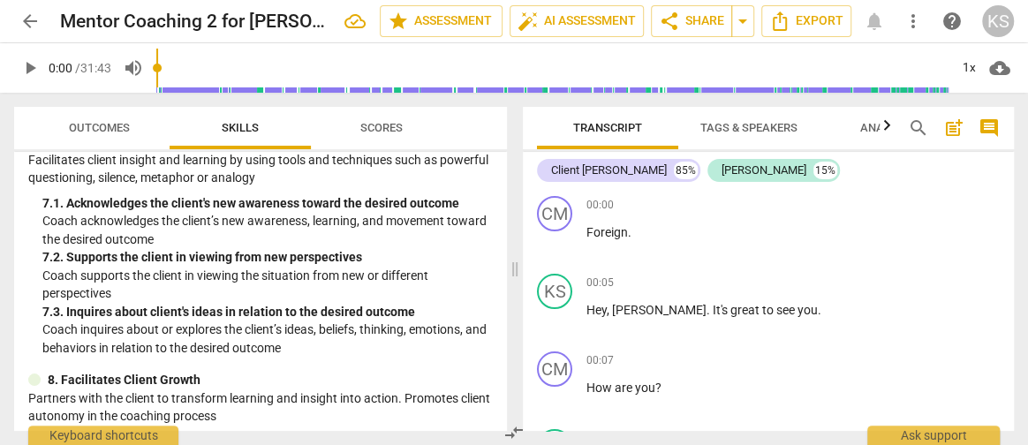
scroll to position [1268, 0]
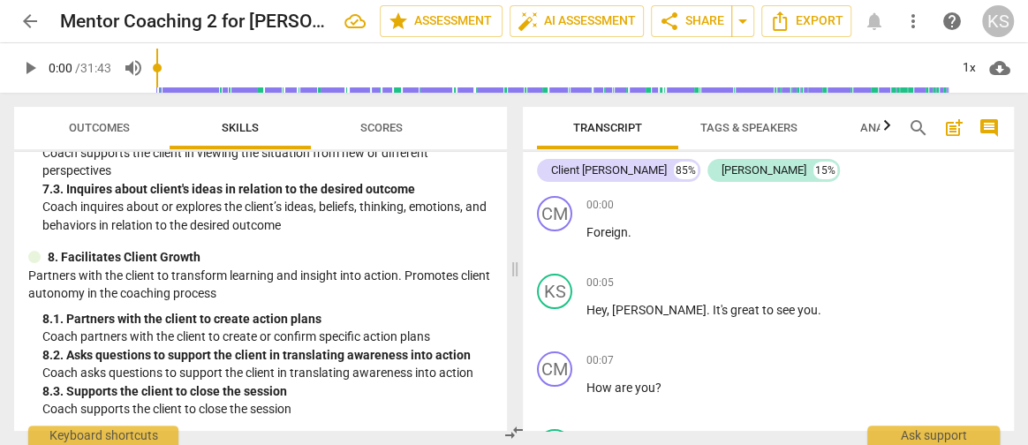
click at [866, 127] on span "Analytics" at bounding box center [890, 127] width 60 height 13
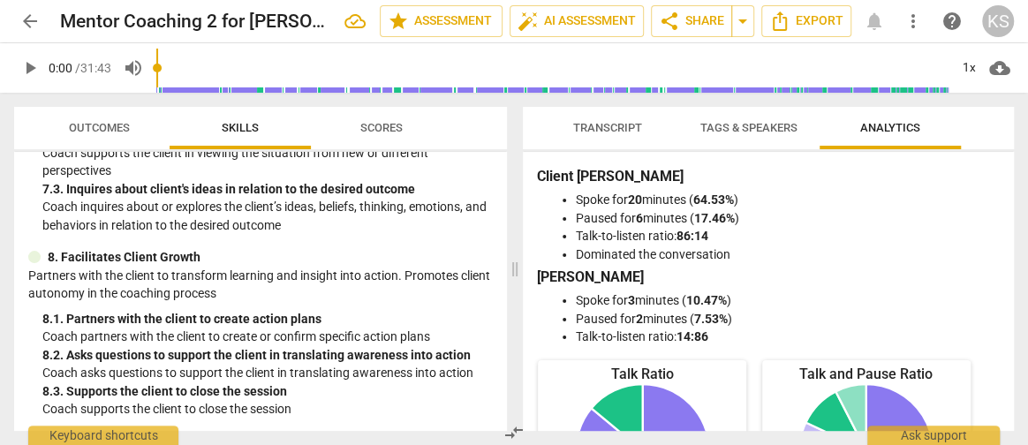
click at [610, 131] on span "Transcript" at bounding box center [607, 127] width 69 height 13
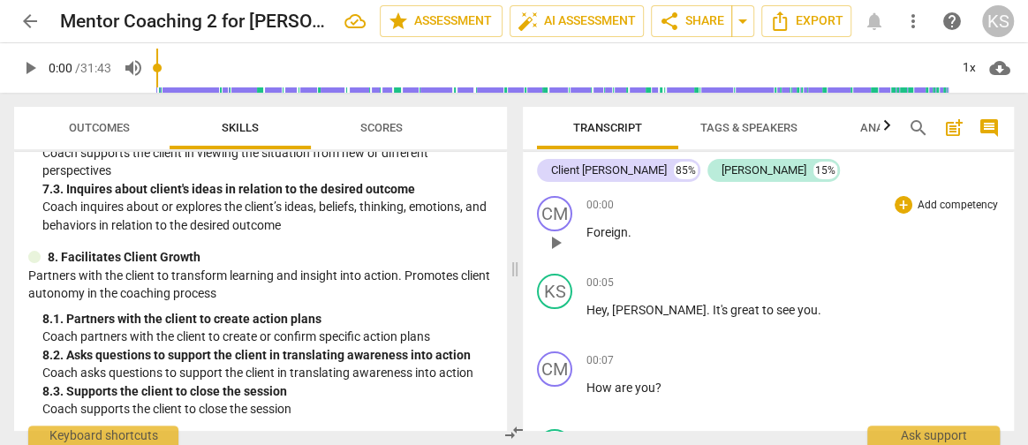
click at [647, 238] on p "Foreign ." at bounding box center [793, 232] width 413 height 19
click at [549, 241] on span "play_arrow" at bounding box center [555, 242] width 21 height 21
click at [556, 216] on div "CM" at bounding box center [554, 213] width 35 height 35
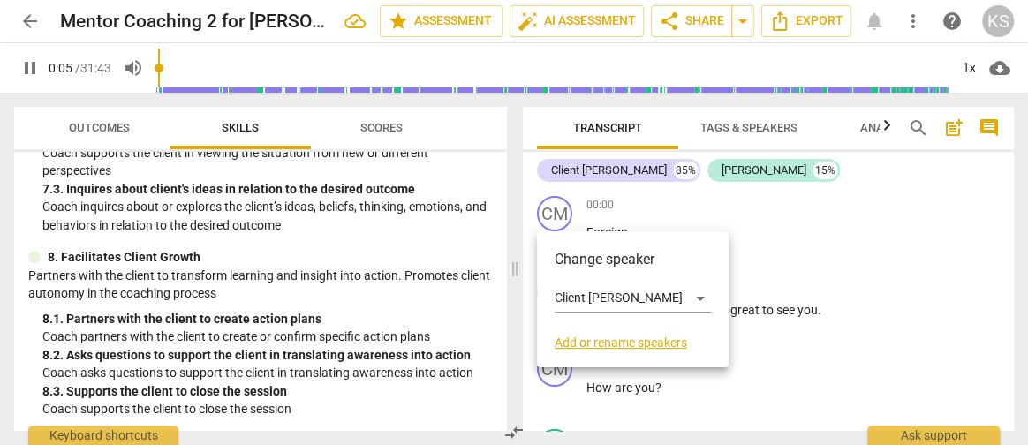
click at [717, 223] on div at bounding box center [514, 222] width 1028 height 445
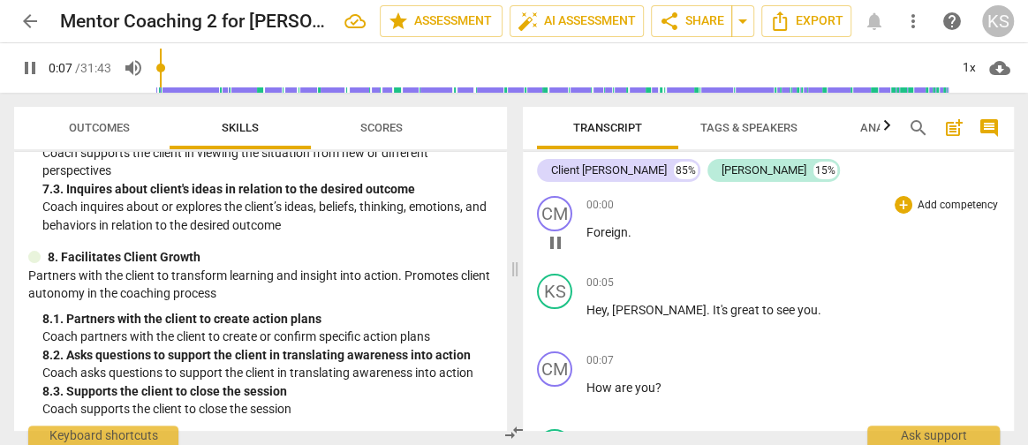
click at [637, 237] on p "Foreign ." at bounding box center [793, 232] width 413 height 19
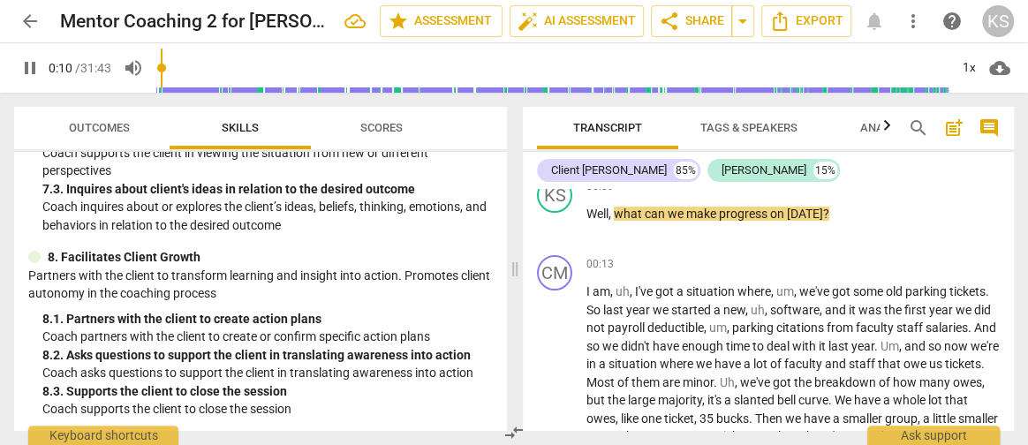
scroll to position [251, 0]
click at [615, 216] on span "what" at bounding box center [629, 215] width 31 height 14
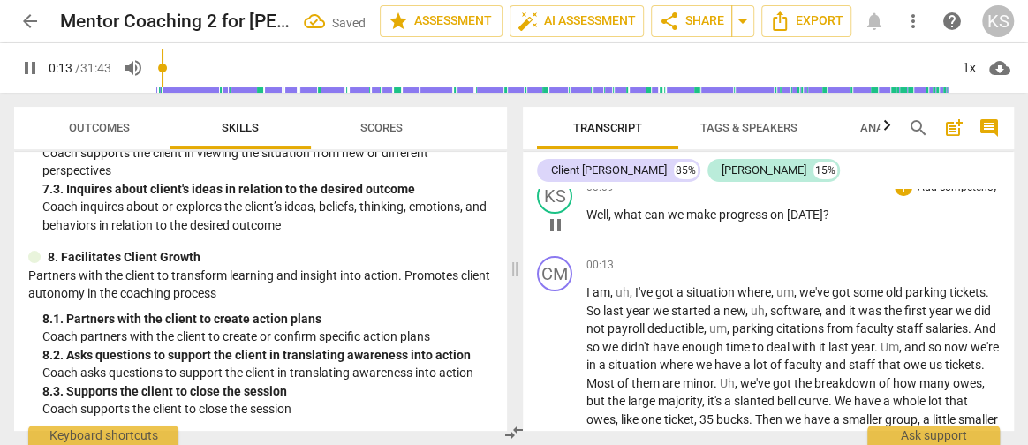
click at [613, 212] on span "," at bounding box center [611, 215] width 5 height 14
type input "14"
click at [691, 225] on div "00:09 + Add competency keyboard_arrow_right Well! W hat can we make progress on…" at bounding box center [793, 210] width 413 height 64
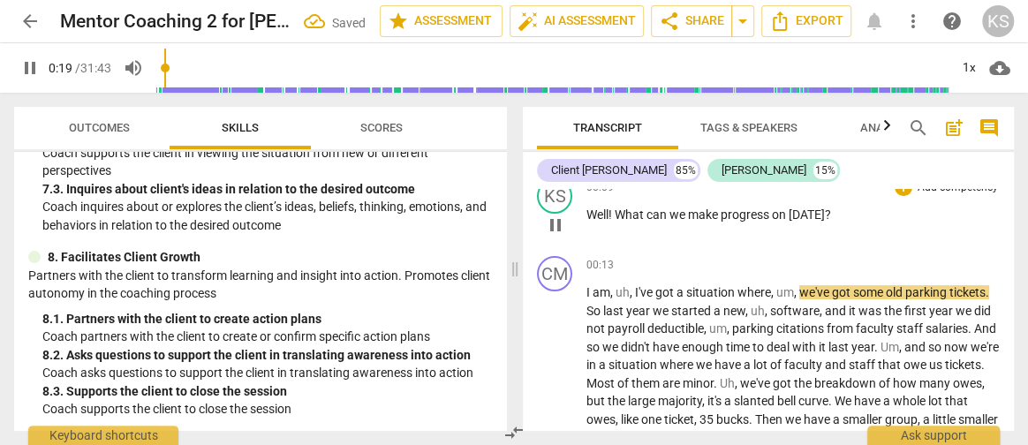
scroll to position [0, 0]
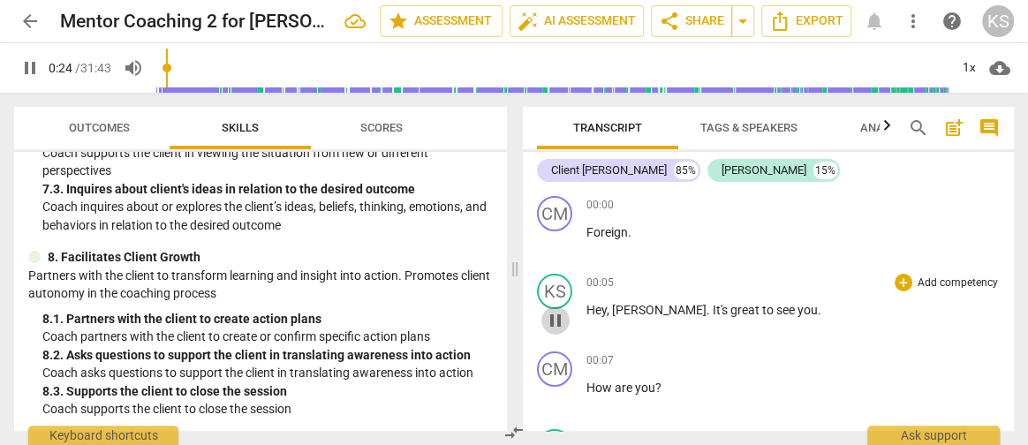
click at [548, 320] on span "pause" at bounding box center [555, 320] width 21 height 21
type input "24"
click at [36, 14] on span "arrow_back" at bounding box center [29, 21] width 21 height 21
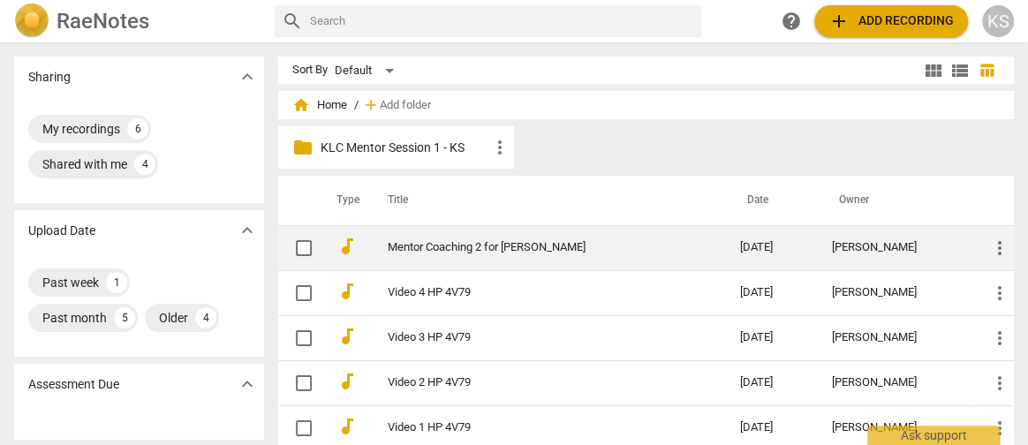
click at [529, 246] on link "Mentor Coaching 2 for [PERSON_NAME]" at bounding box center [532, 247] width 288 height 13
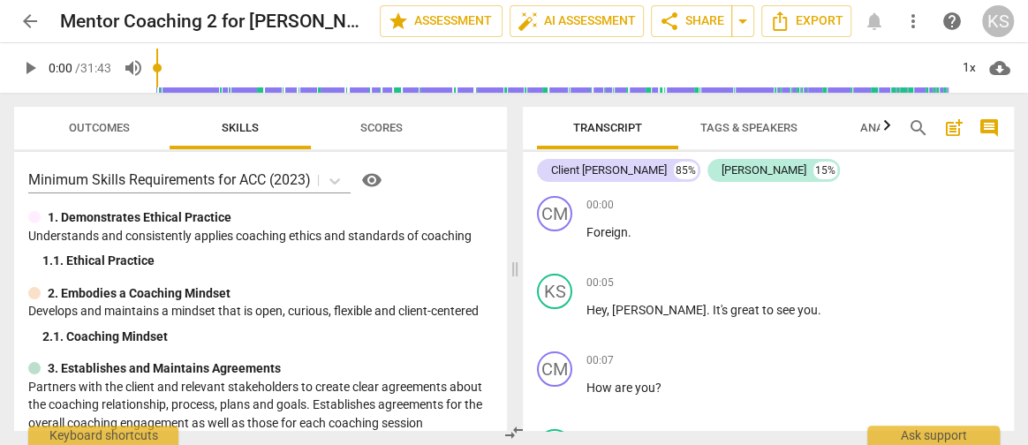
click at [29, 22] on span "arrow_back" at bounding box center [29, 21] width 21 height 21
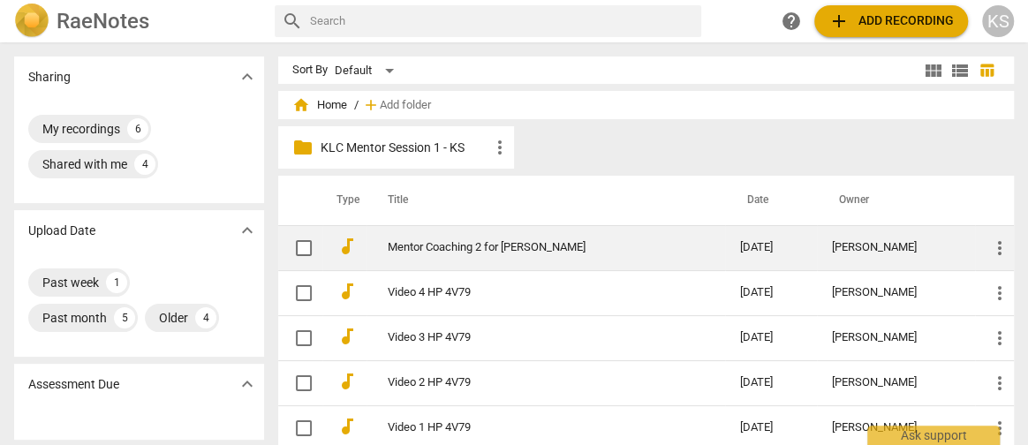
click at [991, 252] on span "more_vert" at bounding box center [999, 248] width 21 height 21
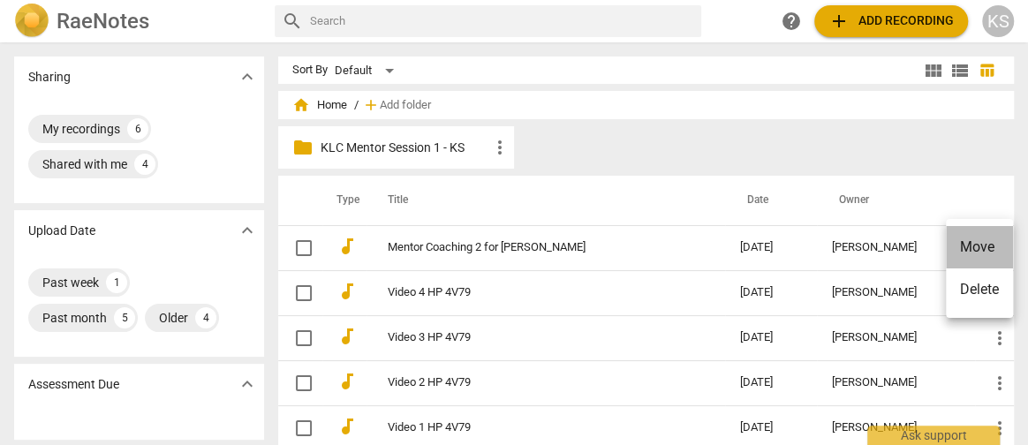
click at [985, 255] on li "Move" at bounding box center [979, 247] width 67 height 42
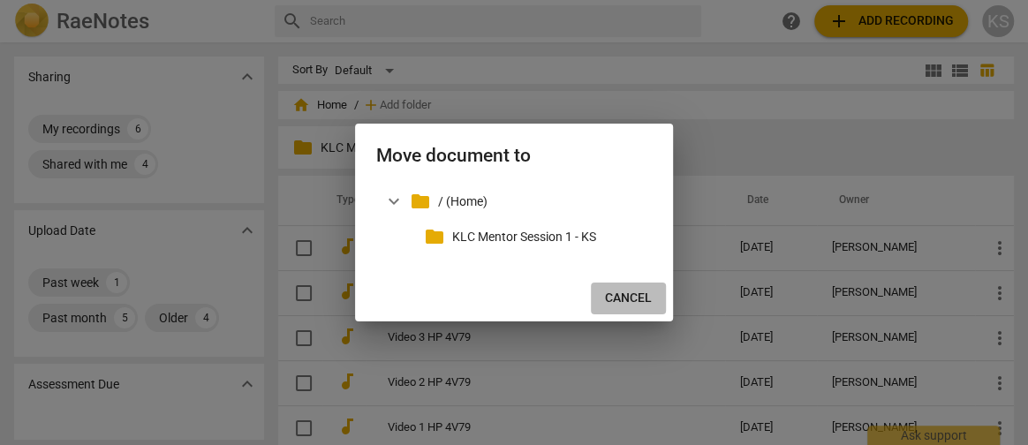
click at [637, 295] on span "Cancel" at bounding box center [628, 299] width 47 height 18
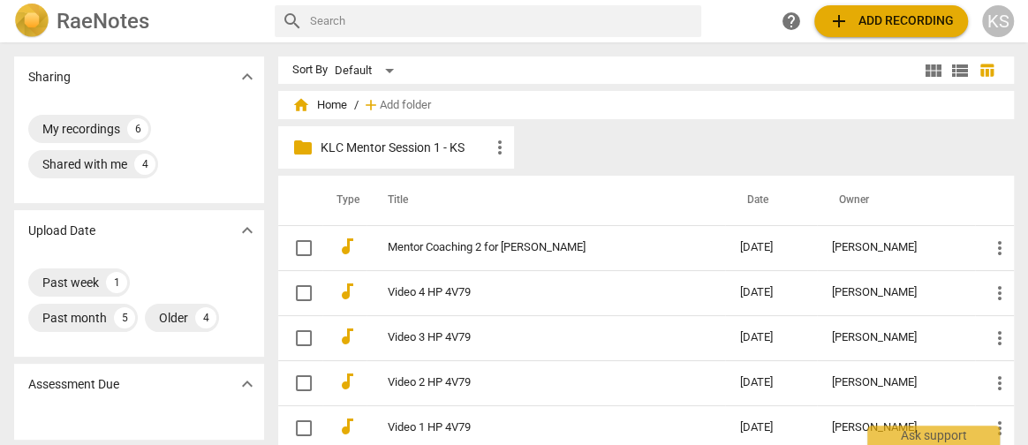
click at [403, 113] on span "add Add folder" at bounding box center [398, 105] width 65 height 18
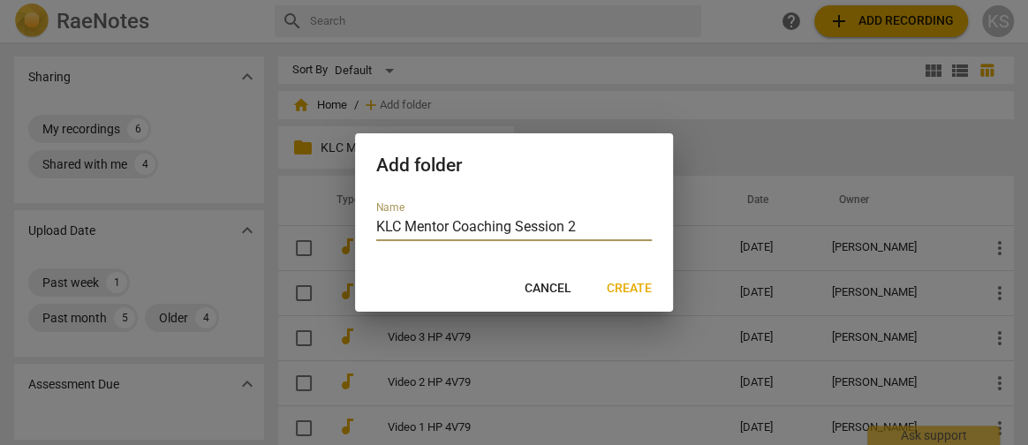
type input "KLC Mentor Coaching Session 2"
click at [642, 283] on span "Create" at bounding box center [629, 289] width 45 height 18
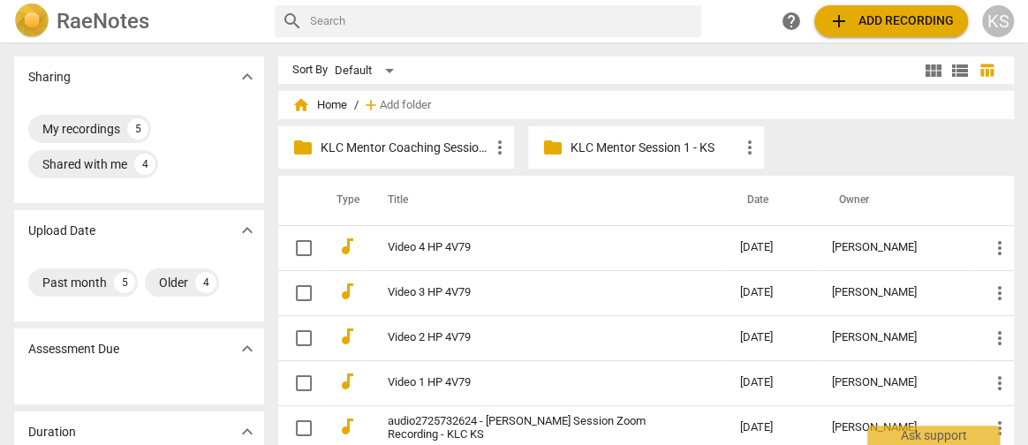
click at [400, 158] on div "folder KLC Mentor Coaching Session 2 more_vert" at bounding box center [396, 147] width 236 height 42
click at [321, 144] on p "KLC Mentor Coaching Session 2" at bounding box center [405, 148] width 169 height 19
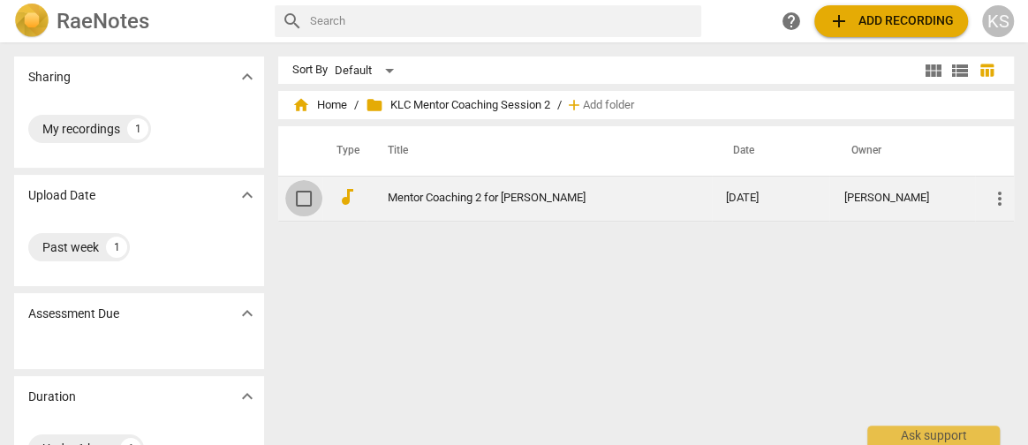
click at [305, 197] on input "checkbox" at bounding box center [303, 198] width 37 height 21
checkbox input "false"
click at [993, 198] on span "more_vert" at bounding box center [999, 198] width 21 height 21
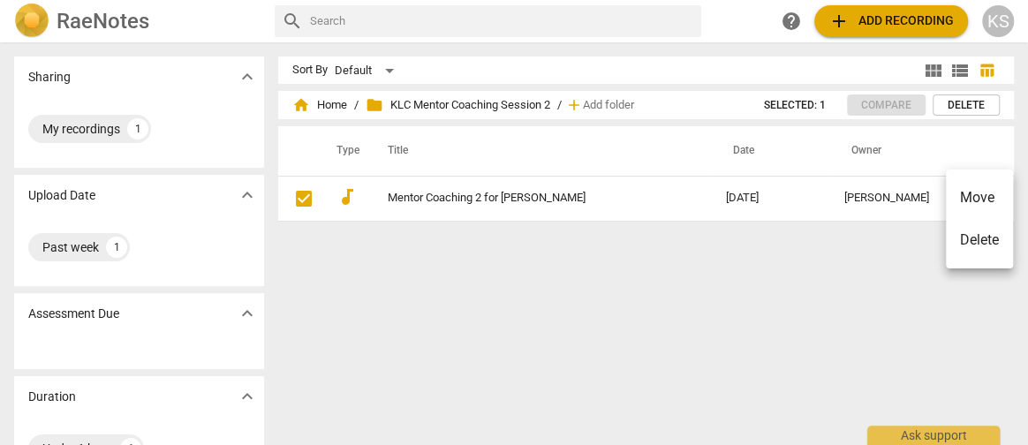
click at [901, 258] on div at bounding box center [514, 222] width 1028 height 445
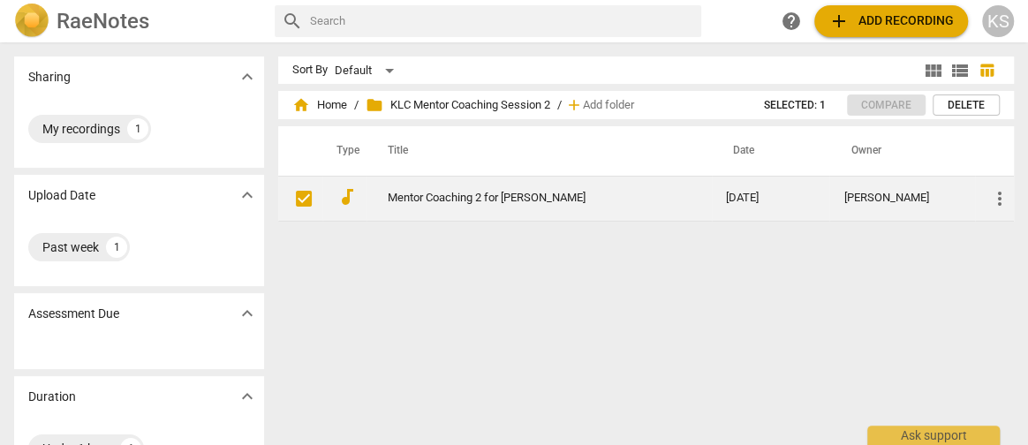
click at [447, 198] on link "Mentor Coaching 2 for [PERSON_NAME]" at bounding box center [525, 198] width 275 height 13
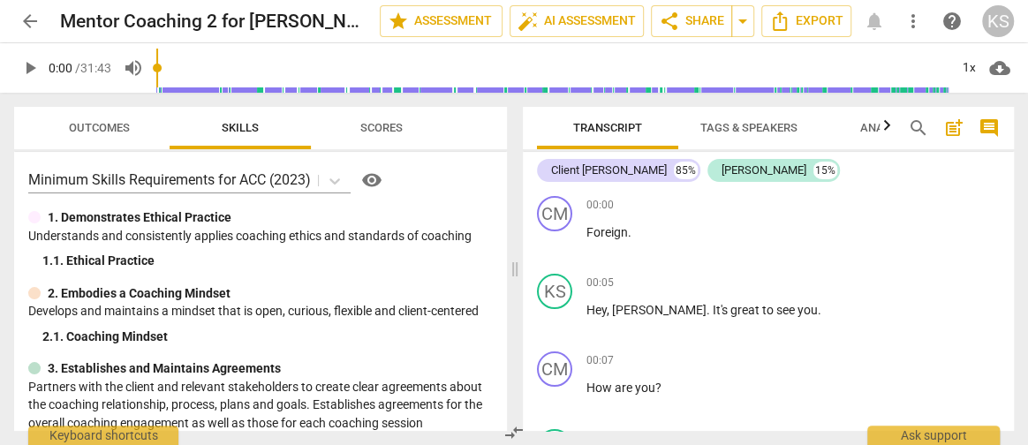
click at [38, 24] on span "arrow_back" at bounding box center [29, 21] width 21 height 21
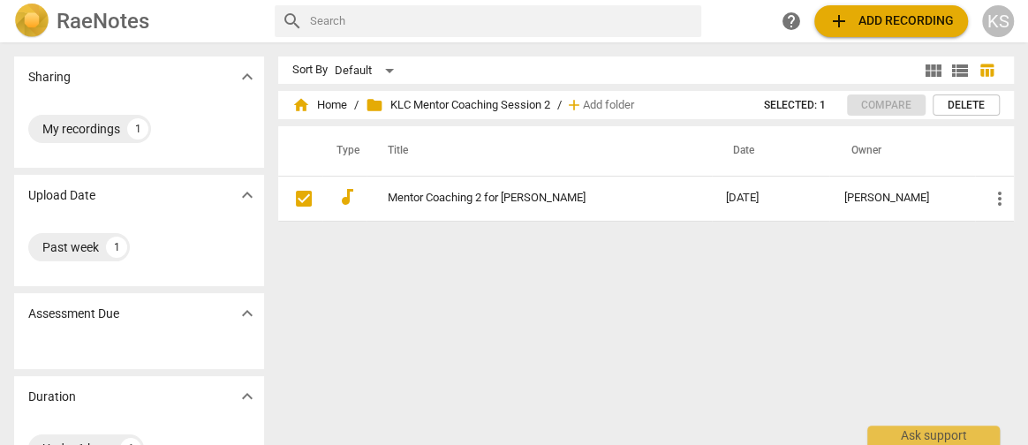
click at [99, 4] on div "RaeNotes" at bounding box center [137, 21] width 246 height 35
checkbox input "false"
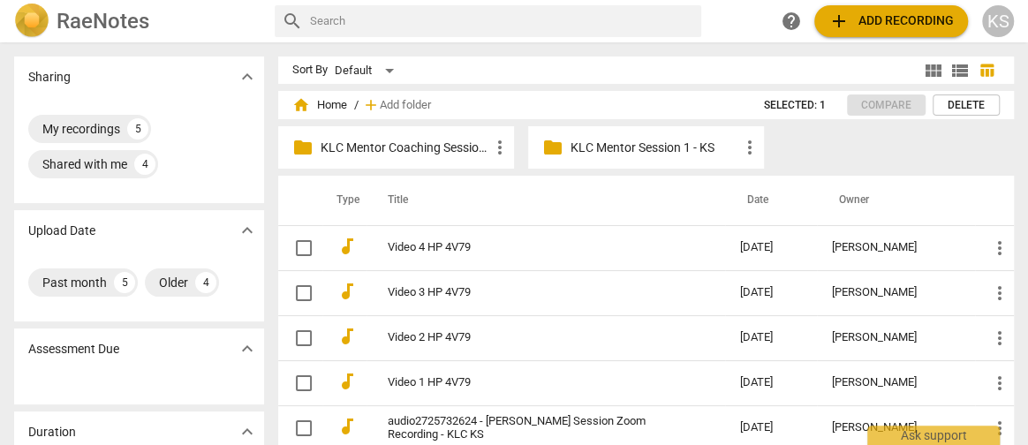
drag, startPoint x: 382, startPoint y: 153, endPoint x: 848, endPoint y: 134, distance: 466.8
click at [848, 134] on div "folder KLC Mentor Coaching Session 2 more_vert folder KLC Mentor Session 1 - KS…" at bounding box center [653, 150] width 750 height 49
click at [90, 155] on div "Shared with me" at bounding box center [84, 164] width 85 height 18
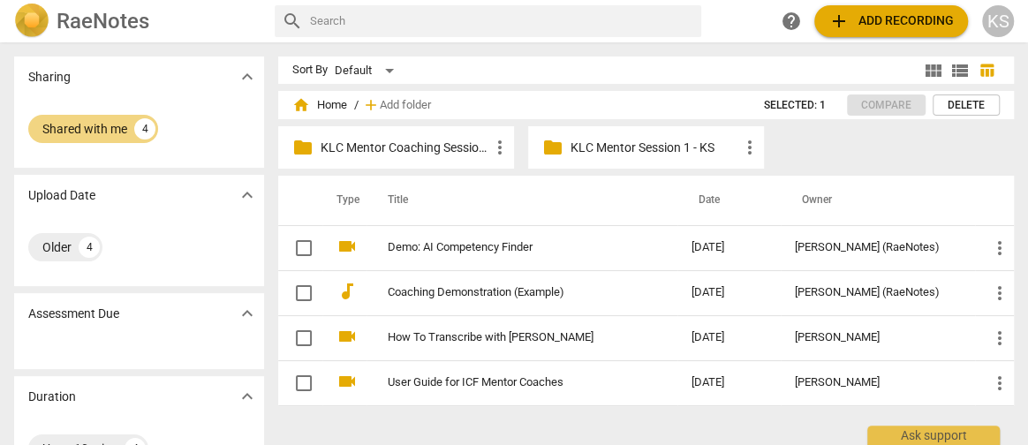
click at [97, 80] on div "Sharing expand_more" at bounding box center [139, 77] width 250 height 41
click at [647, 155] on p "KLC Mentor Session 1 - KS" at bounding box center [655, 148] width 169 height 19
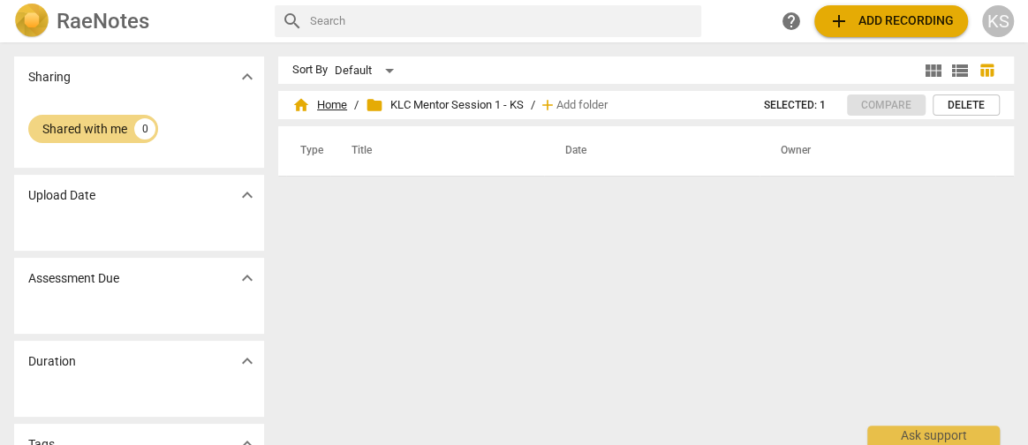
click at [323, 109] on span "home Home" at bounding box center [319, 105] width 55 height 18
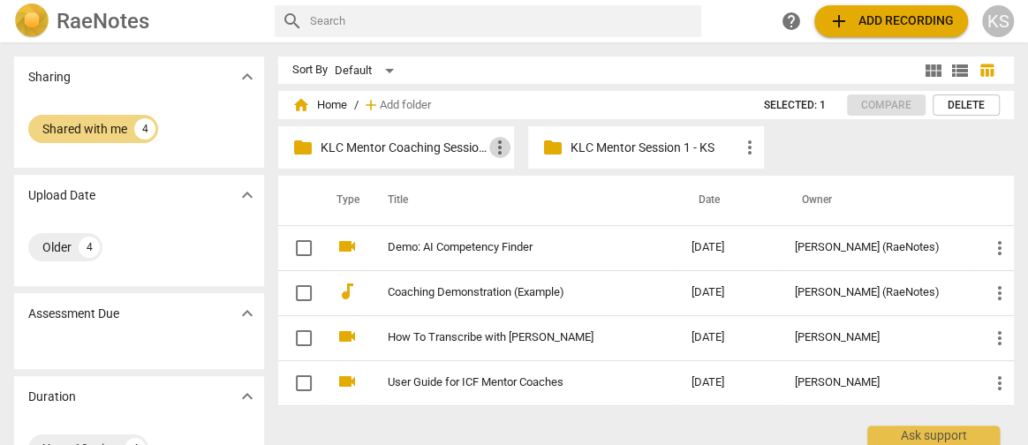
click at [498, 147] on span "more_vert" at bounding box center [499, 147] width 21 height 21
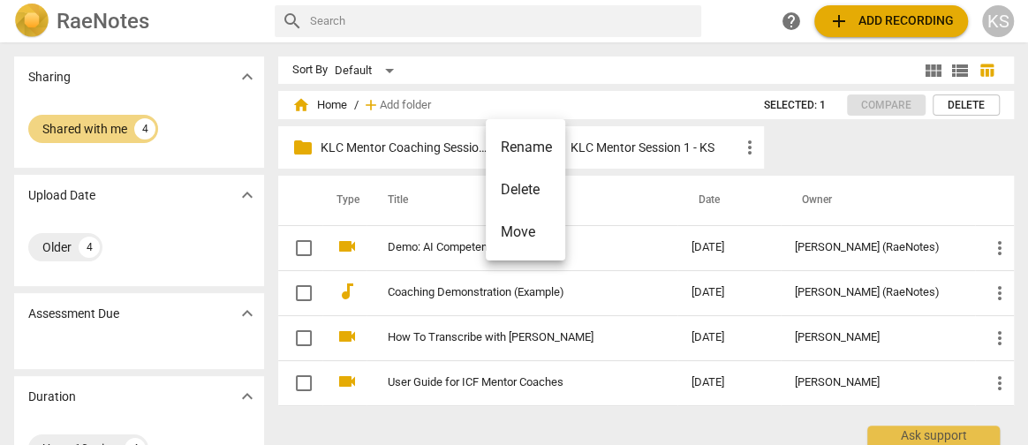
click at [511, 41] on div at bounding box center [514, 222] width 1028 height 445
click at [905, 133] on div "folder KLC Mentor Coaching Session 2 more_vert folder KLC Mentor Session 1 - KS…" at bounding box center [653, 150] width 750 height 49
click at [995, 26] on div "KS" at bounding box center [998, 21] width 32 height 32
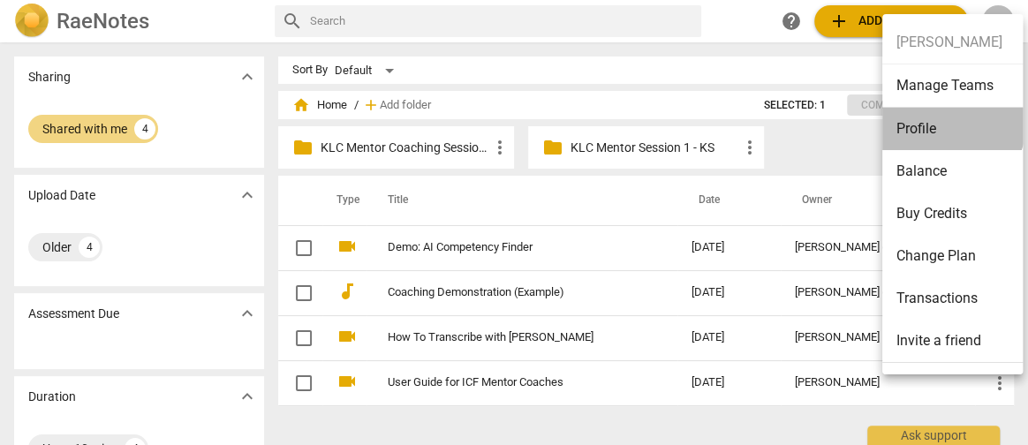
click at [938, 121] on li "Profile" at bounding box center [955, 129] width 147 height 42
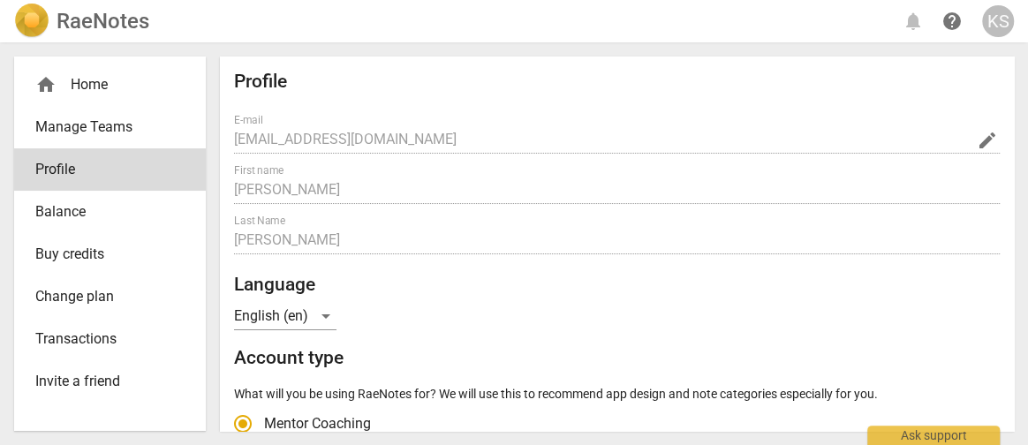
radio input "false"
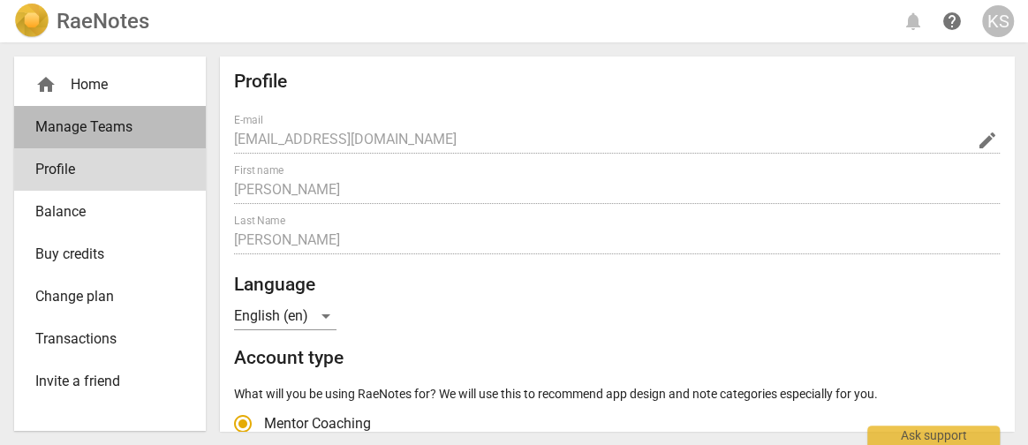
click at [84, 131] on span "Manage Teams" at bounding box center [102, 127] width 135 height 21
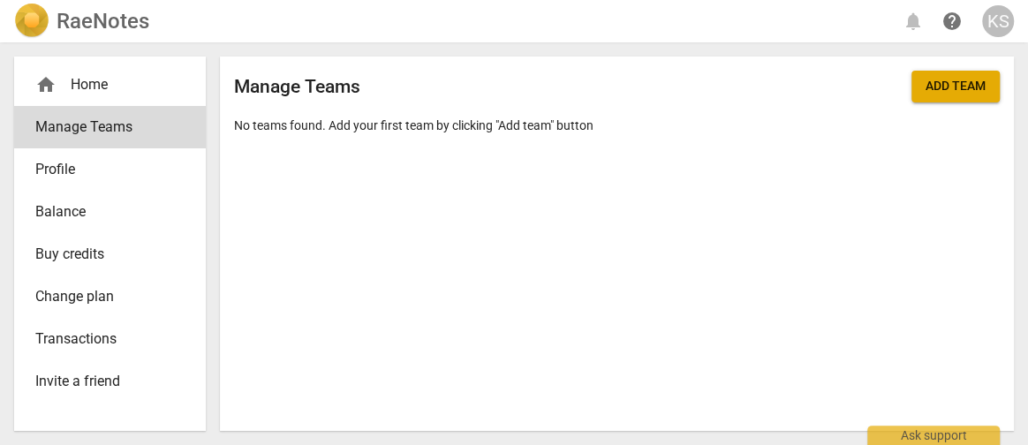
click at [79, 94] on div "home Home" at bounding box center [102, 84] width 135 height 21
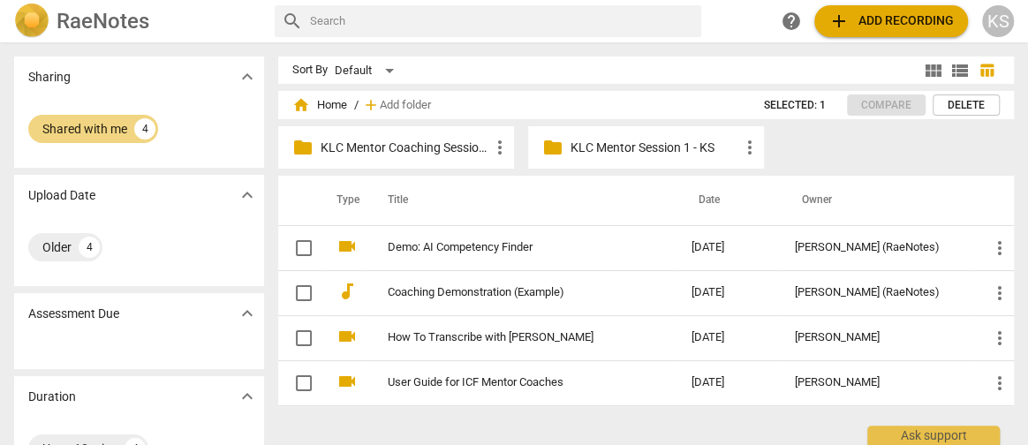
drag, startPoint x: 389, startPoint y: 155, endPoint x: 380, endPoint y: 151, distance: 9.5
click at [380, 151] on p "KLC Mentor Coaching Session 2" at bounding box center [405, 148] width 169 height 19
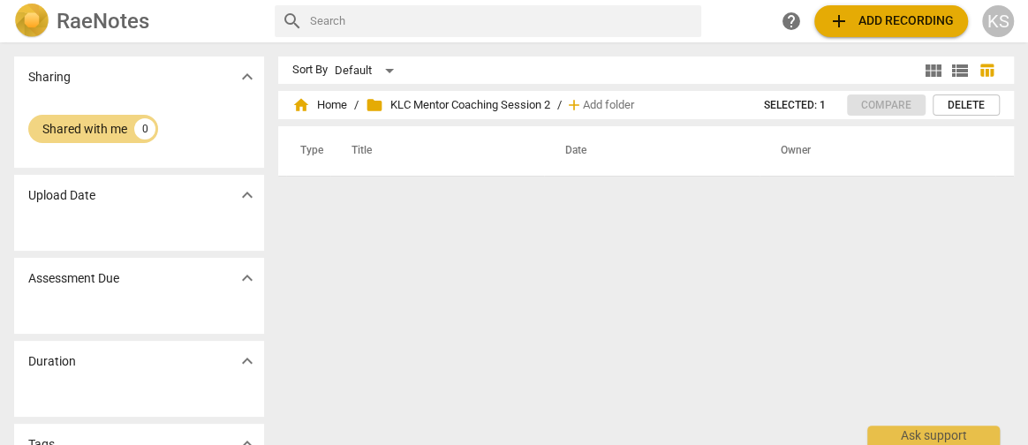
click at [90, 16] on h2 "RaeNotes" at bounding box center [103, 21] width 93 height 25
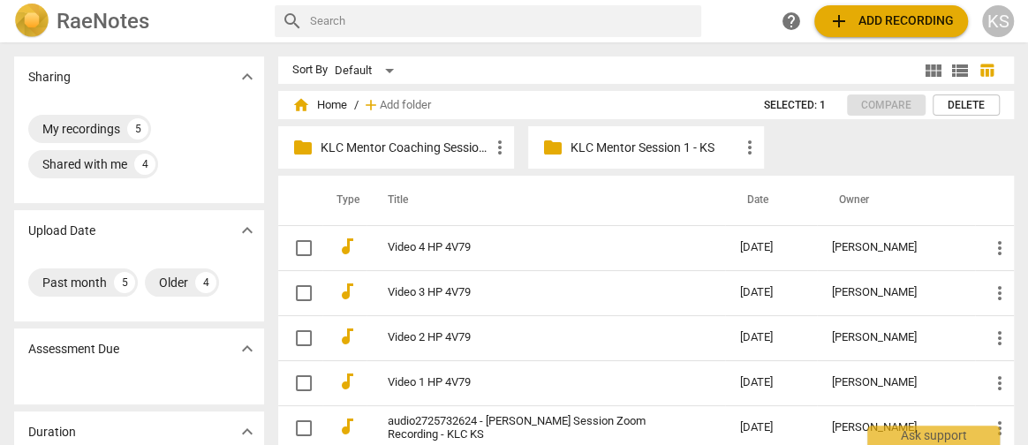
click at [406, 146] on p "KLC Mentor Coaching Session 2" at bounding box center [405, 148] width 169 height 19
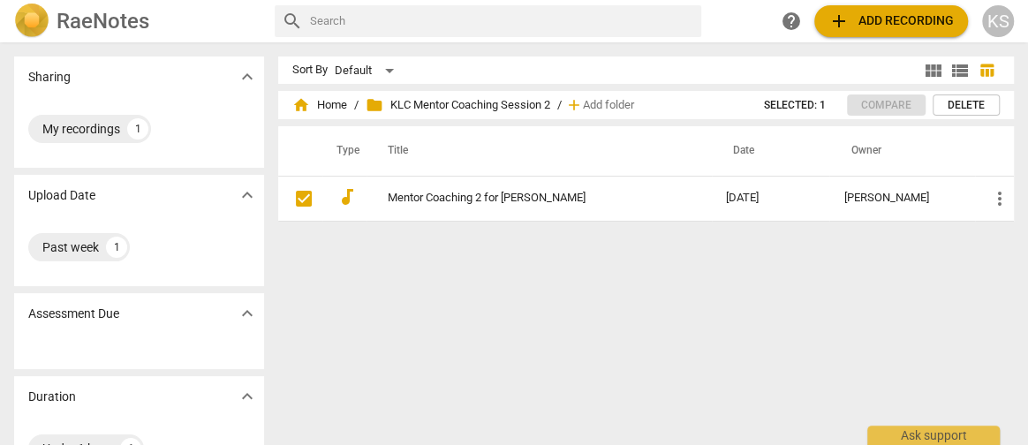
click at [119, 19] on h2 "RaeNotes" at bounding box center [103, 21] width 93 height 25
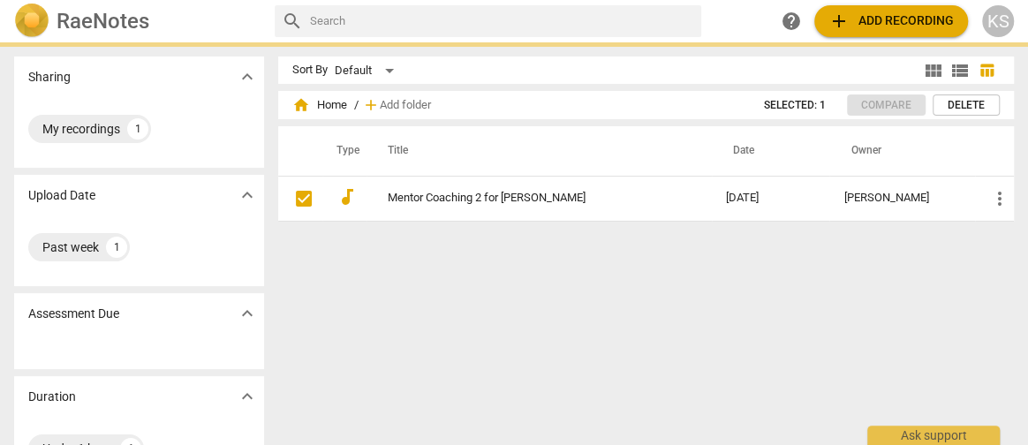
checkbox input "false"
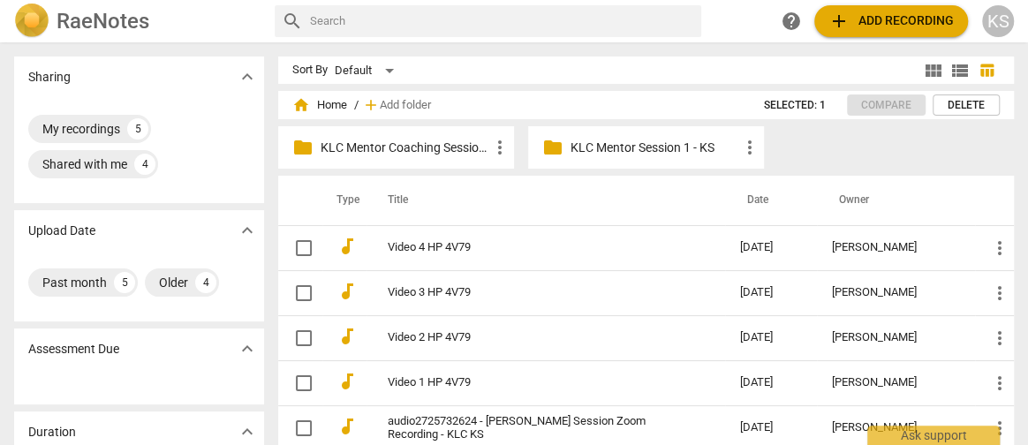
click at [69, 22] on h2 "RaeNotes" at bounding box center [103, 21] width 93 height 25
click at [389, 67] on div "Default" at bounding box center [367, 71] width 65 height 28
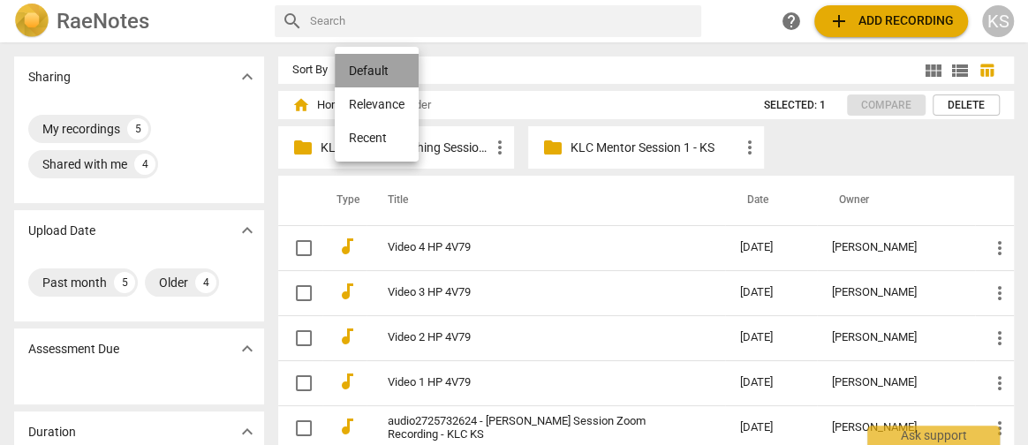
click at [389, 67] on li "Default" at bounding box center [377, 71] width 84 height 34
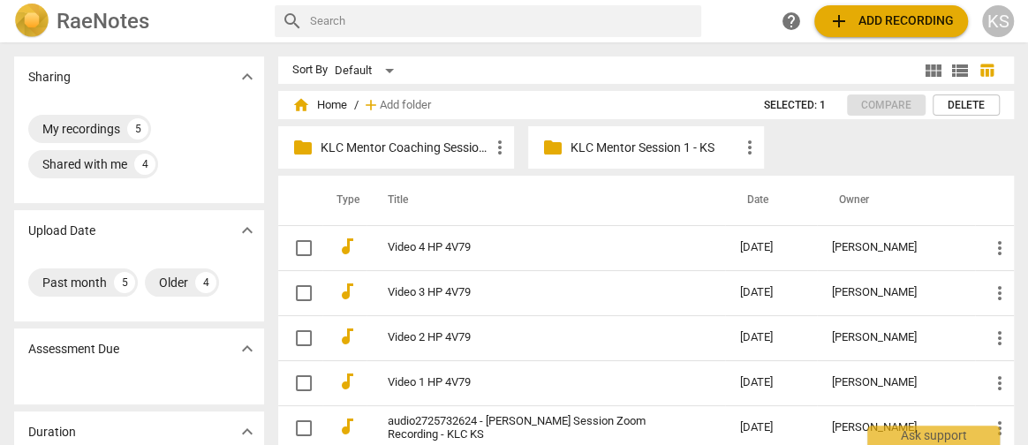
click at [999, 27] on div "KS" at bounding box center [998, 21] width 32 height 32
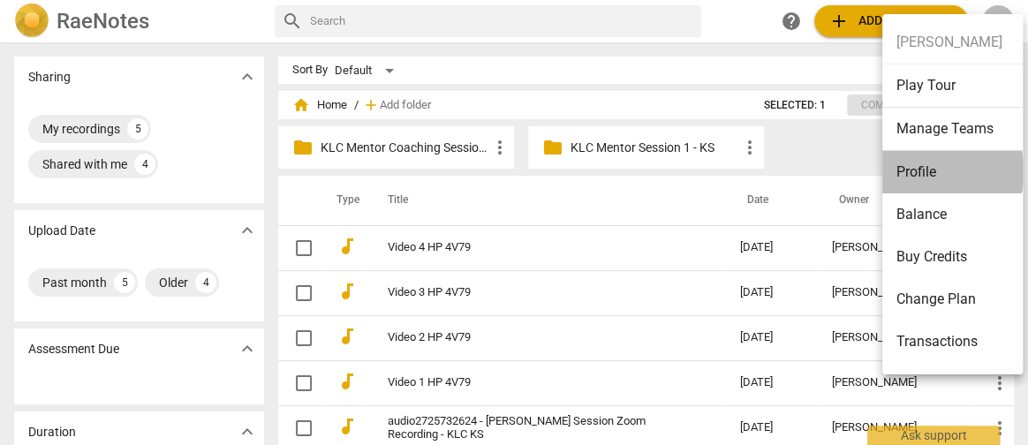
click at [937, 170] on li "Profile" at bounding box center [955, 172] width 147 height 42
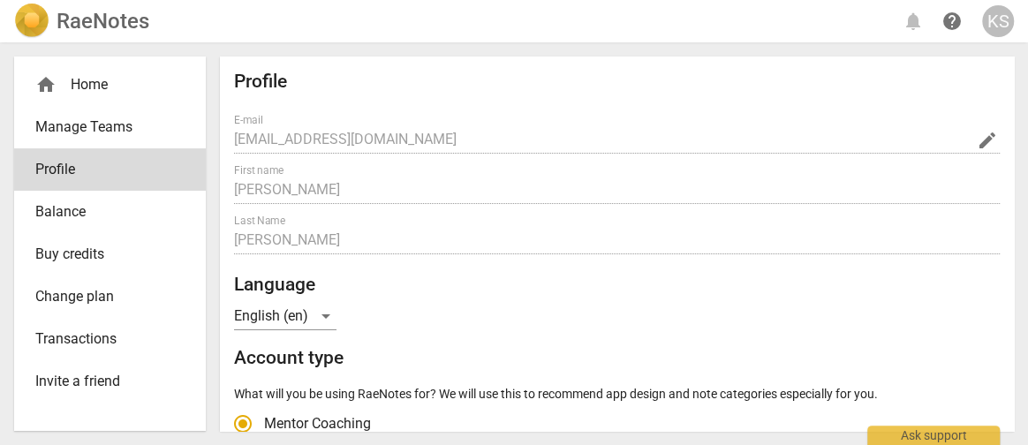
radio input "false"
click at [97, 19] on h2 "RaeNotes" at bounding box center [103, 21] width 93 height 25
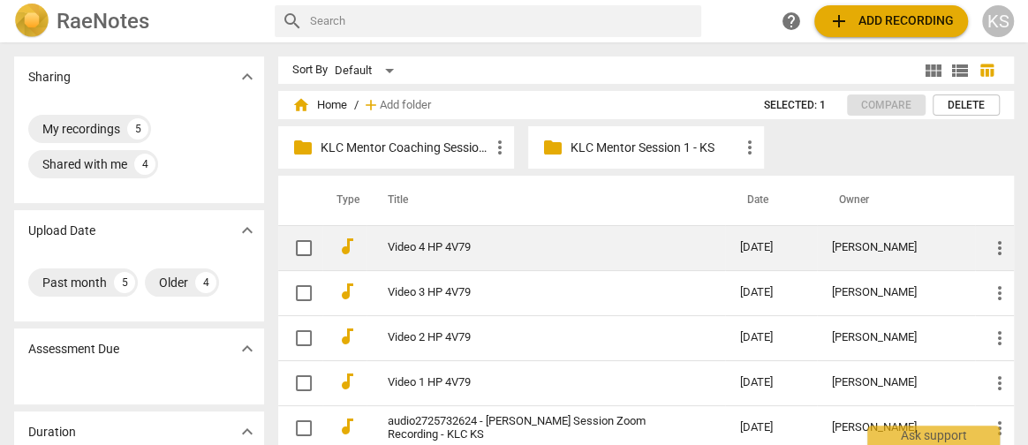
click at [431, 234] on td "Video 4 HP 4V79" at bounding box center [546, 247] width 359 height 45
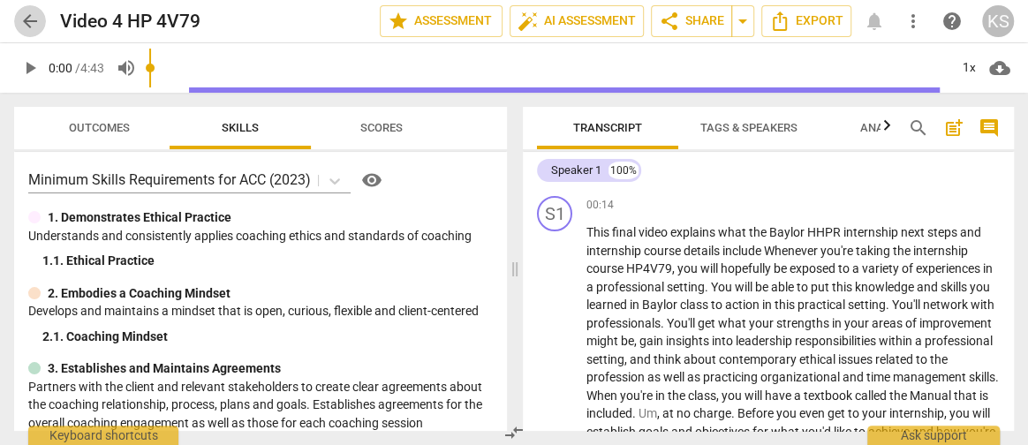
click at [33, 23] on span "arrow_back" at bounding box center [29, 21] width 21 height 21
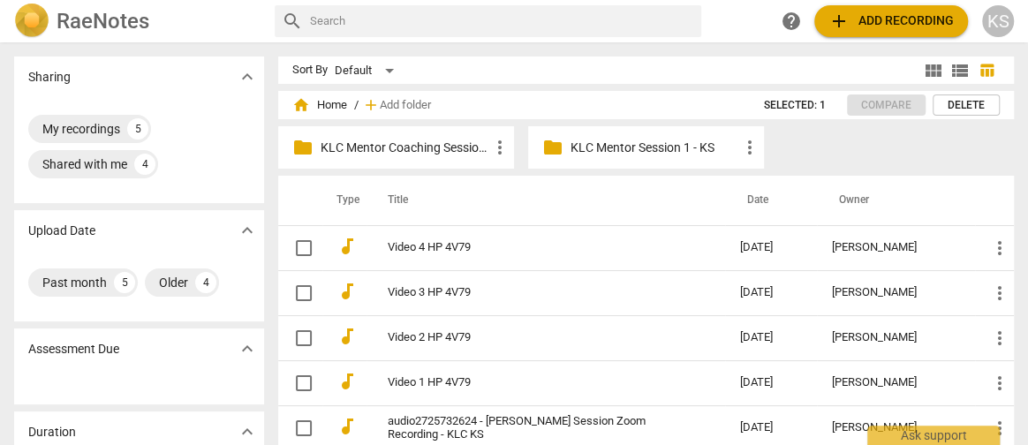
click at [391, 145] on p "KLC Mentor Coaching Session 2" at bounding box center [405, 148] width 169 height 19
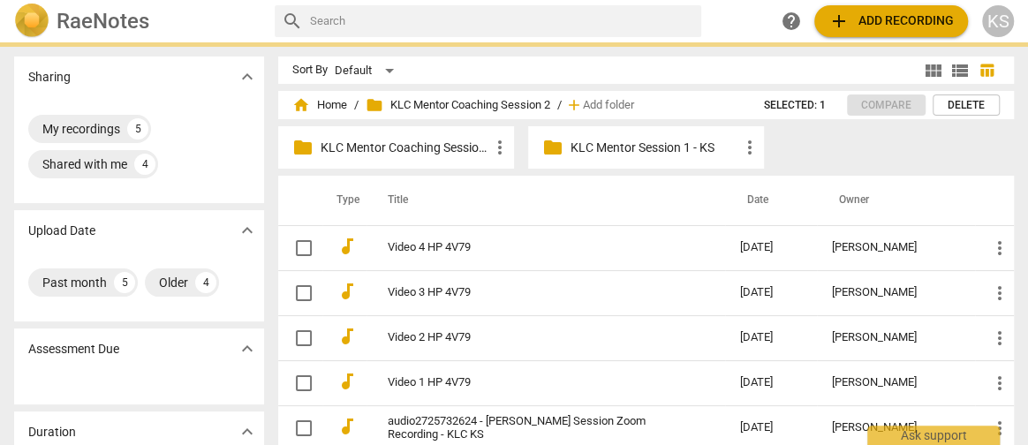
checkbox input "true"
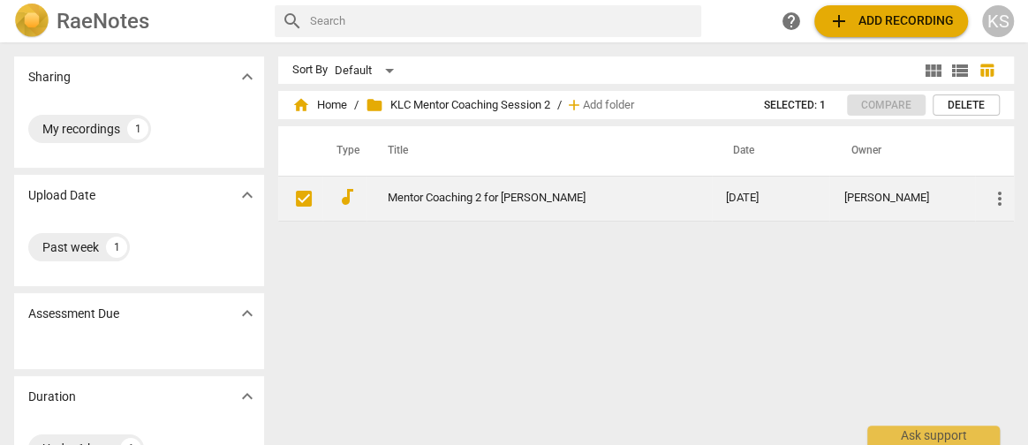
click at [447, 193] on link "Mentor Coaching 2 for [PERSON_NAME]" at bounding box center [525, 198] width 275 height 13
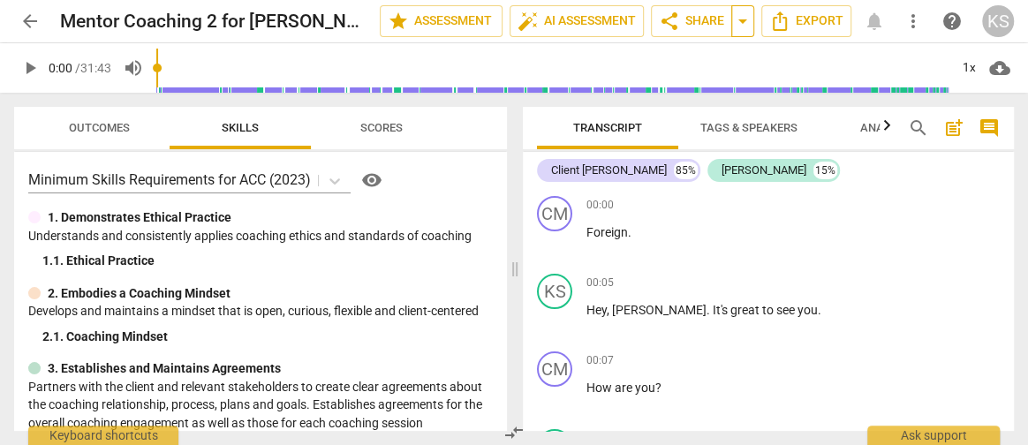
click at [740, 30] on span "arrow_drop_down" at bounding box center [742, 21] width 21 height 21
click at [698, 15] on span "share Share" at bounding box center [691, 21] width 65 height 21
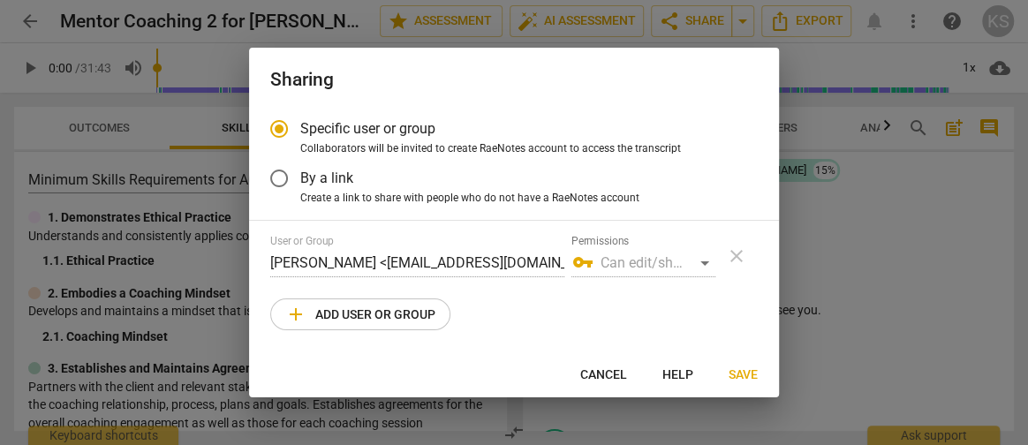
click at [359, 322] on span "add Add user or group" at bounding box center [360, 314] width 150 height 21
radio input "false"
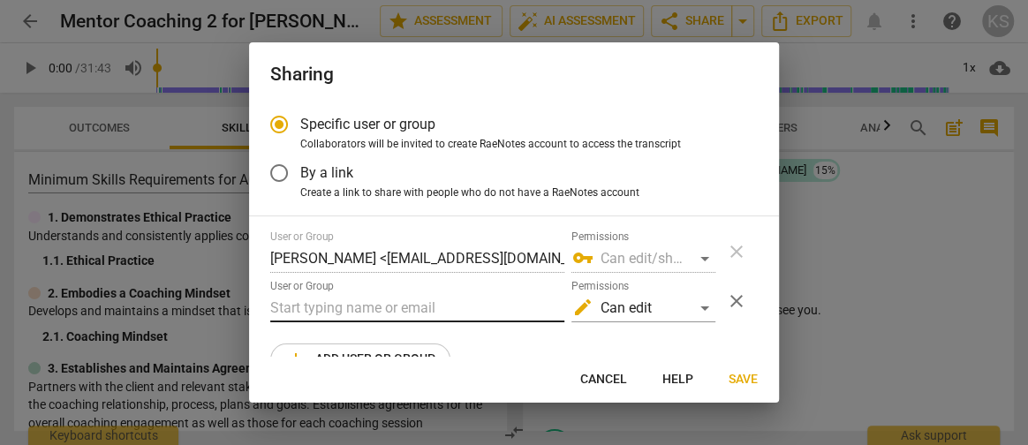
click at [359, 322] on input "text" at bounding box center [417, 308] width 294 height 28
type input "[PERSON_NAME][EMAIL_ADDRESS][PERSON_NAME][DOMAIN_NAME]"
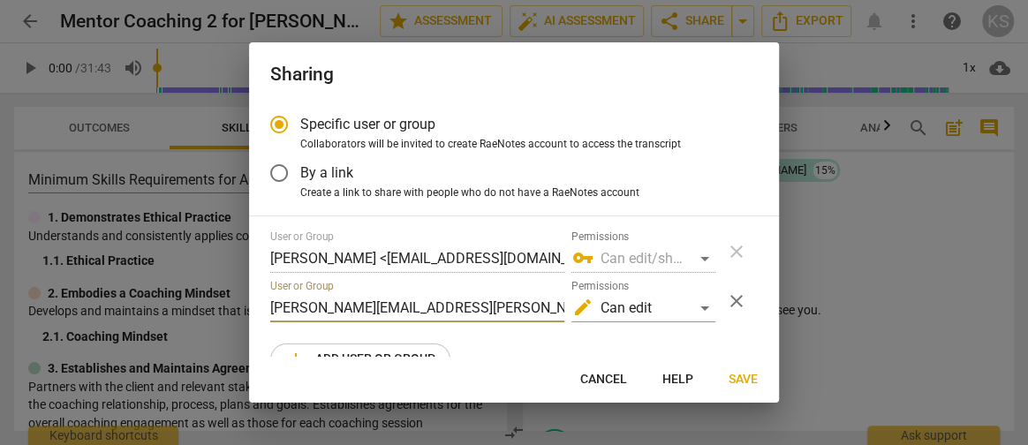
scroll to position [39, 0]
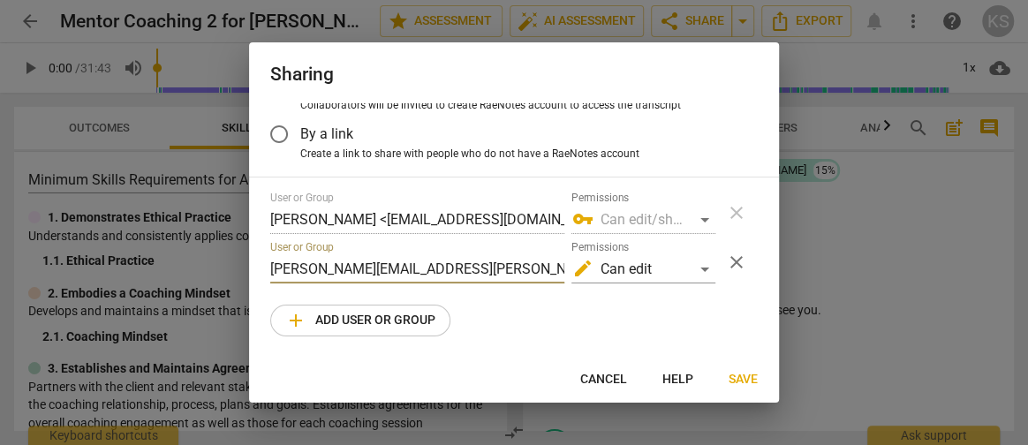
click at [748, 375] on span "Save" at bounding box center [743, 380] width 29 height 18
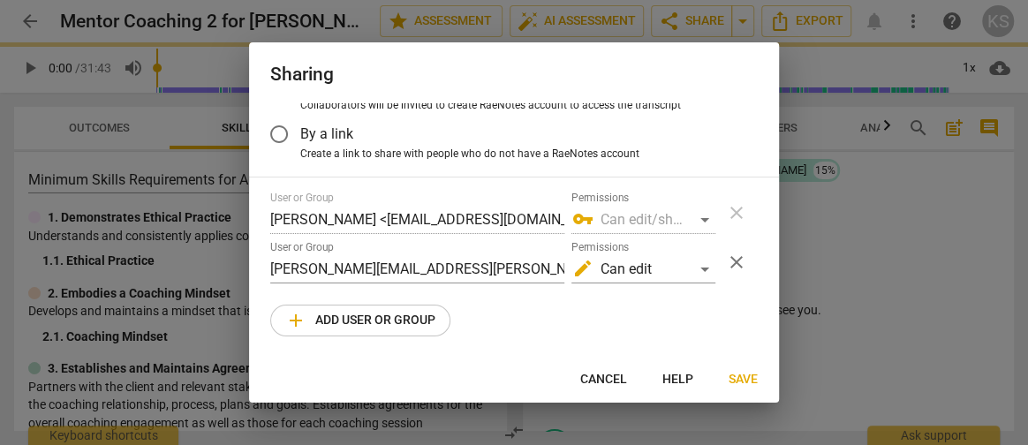
radio input "false"
type input "[PERSON_NAME] <[PERSON_NAME][EMAIL_ADDRESS][PERSON_NAME][DOMAIN_NAME]>"
